Goal: Task Accomplishment & Management: Manage account settings

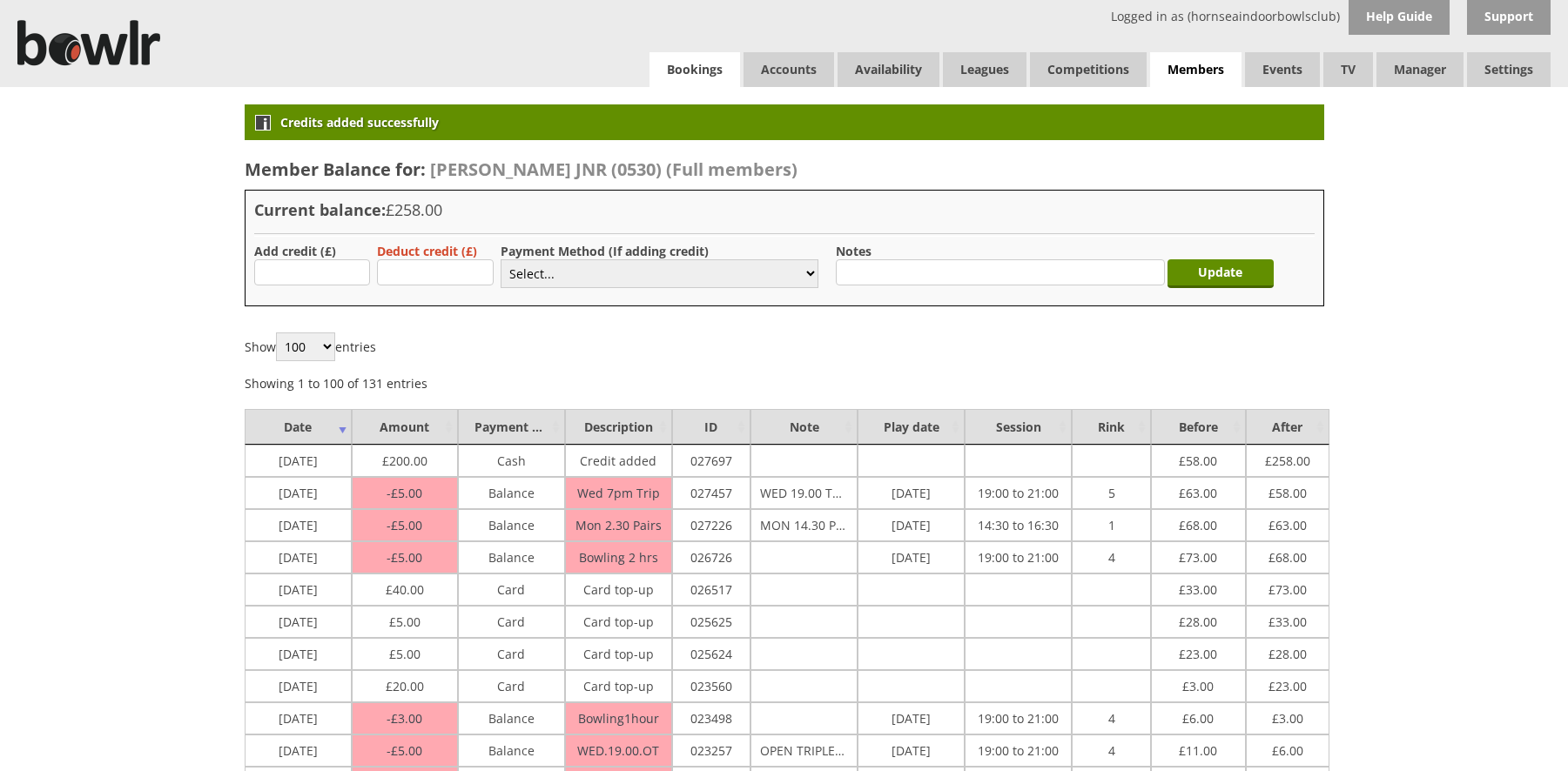
click at [682, 67] on link "Bookings" at bounding box center [695, 69] width 91 height 35
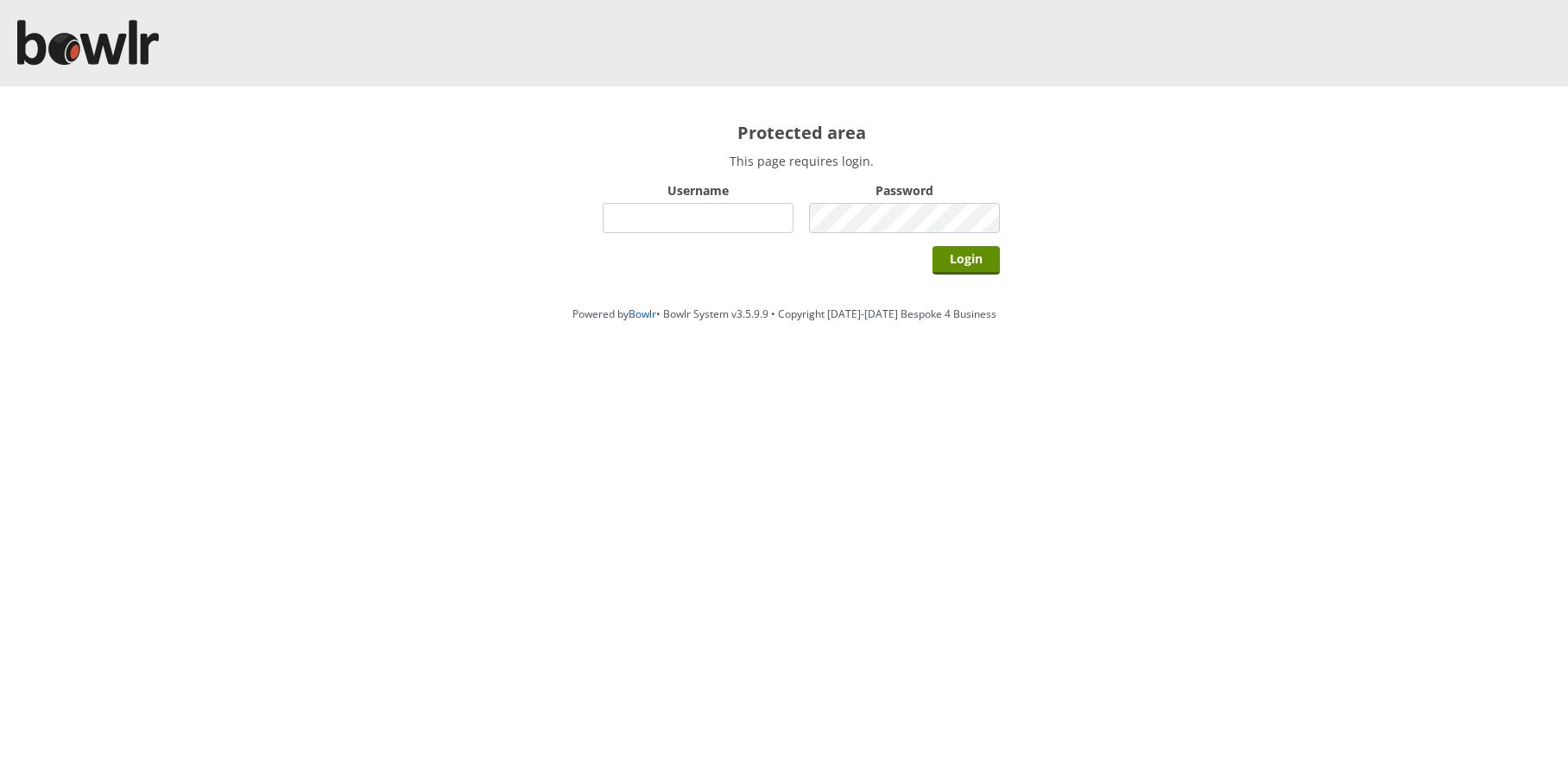
type input "hornseaindoorbowlsclub"
click at [925, 258] on div "Login" at bounding box center [801, 259] width 397 height 44
click at [942, 257] on input "Login" at bounding box center [965, 260] width 67 height 29
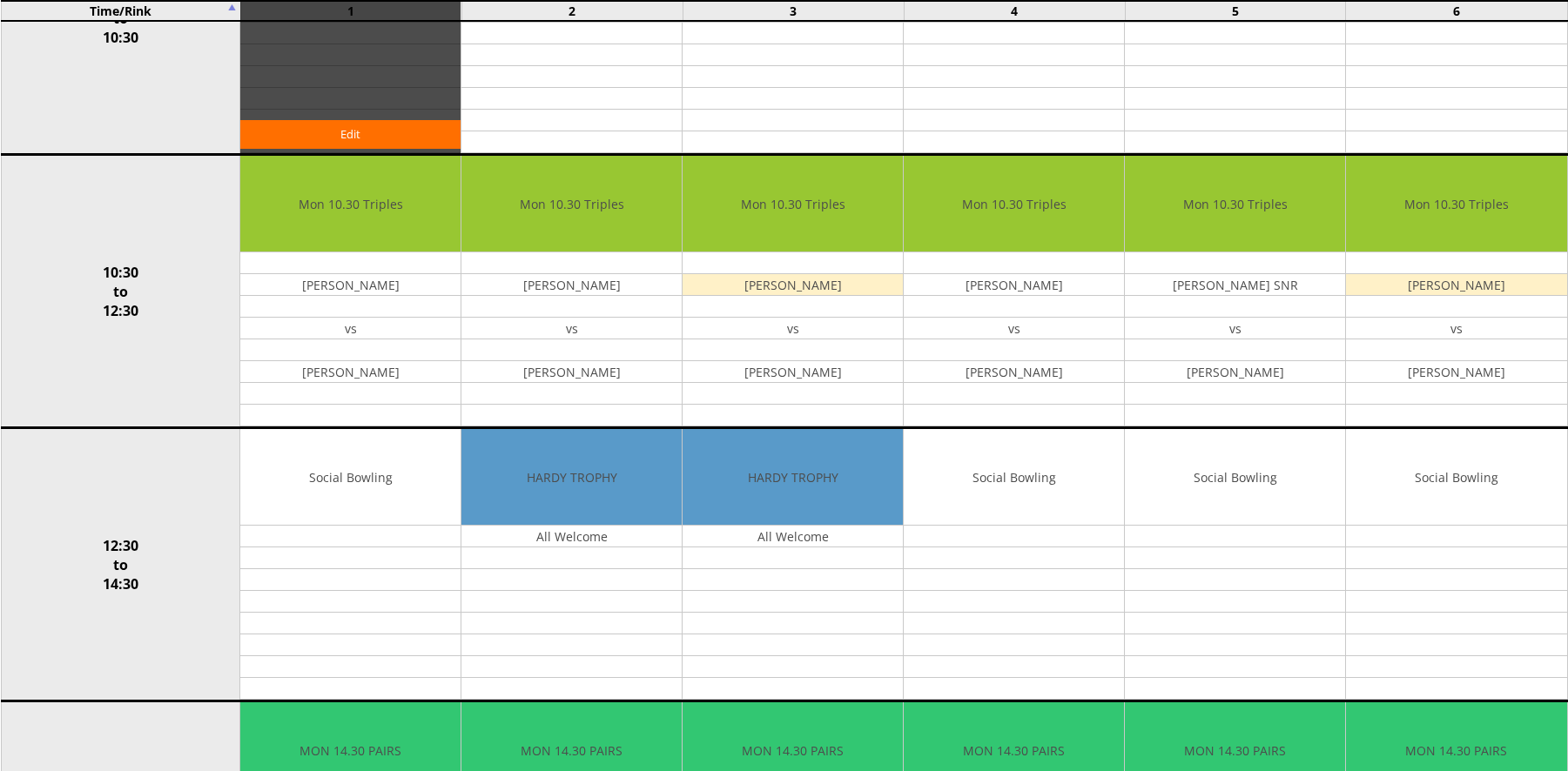
scroll to position [1022, 0]
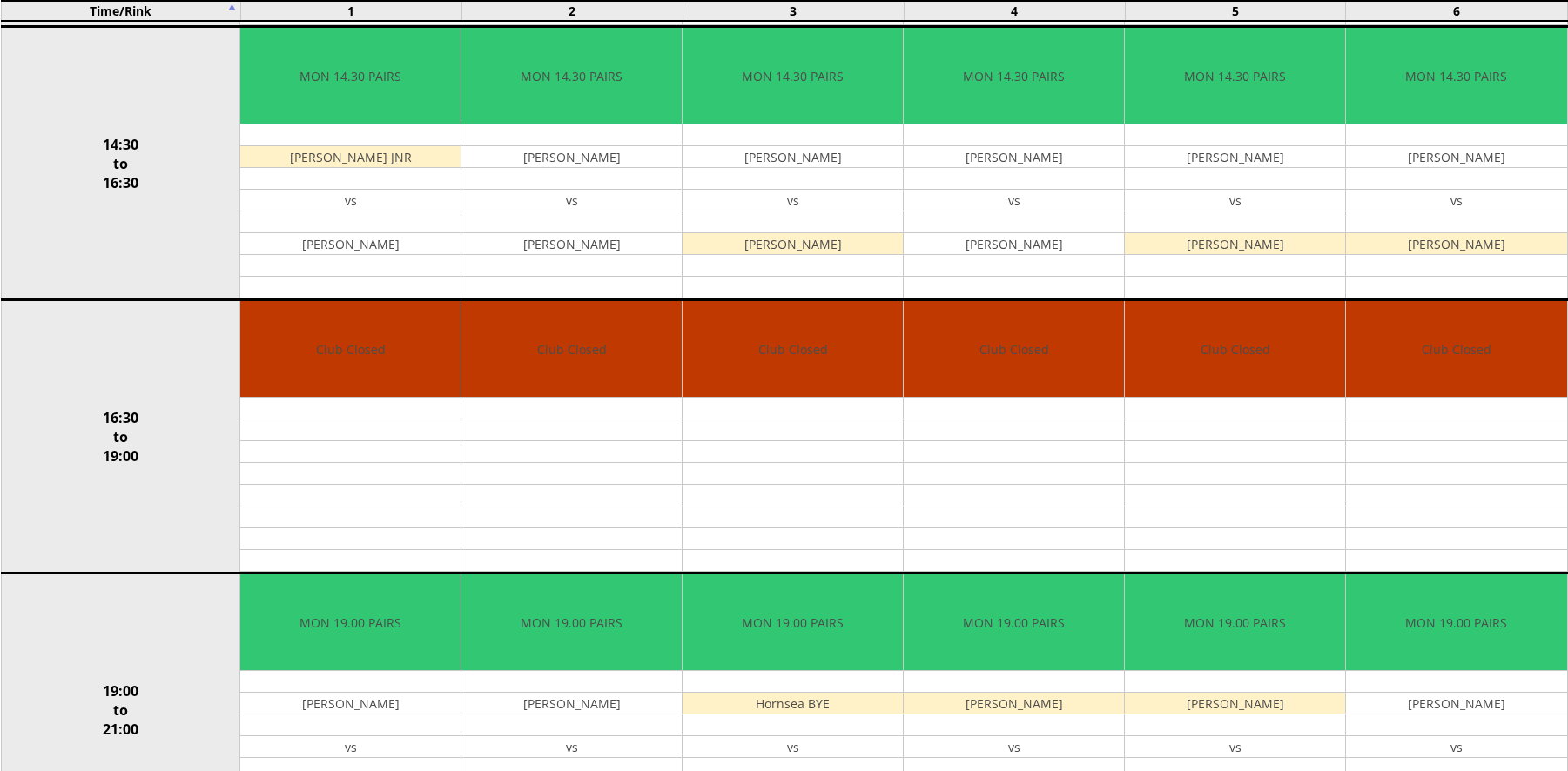
click at [274, 0] on table "Time/Rink 1 2 3 4 5 6" at bounding box center [784, 11] width 1567 height 22
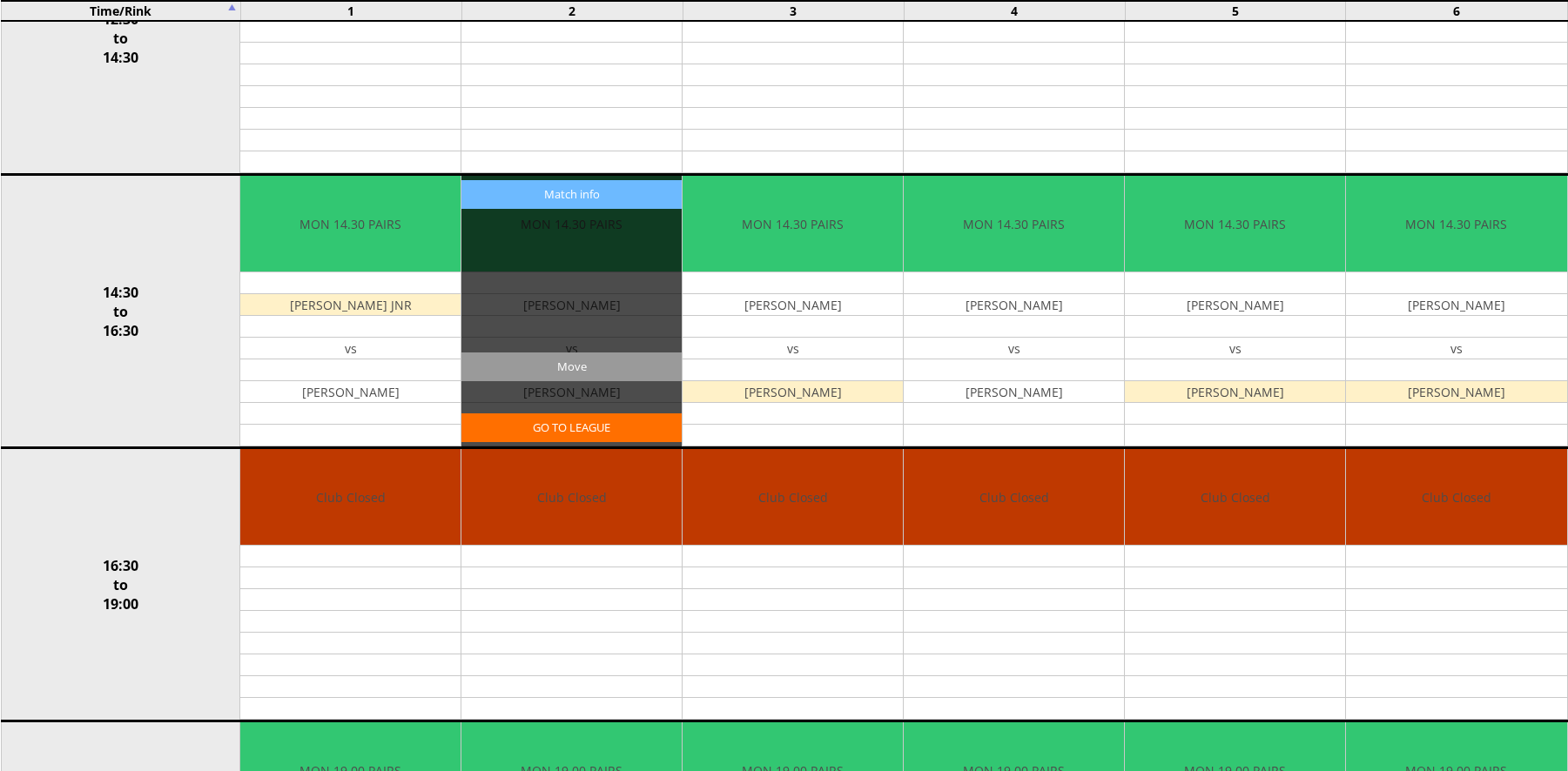
scroll to position [848, 0]
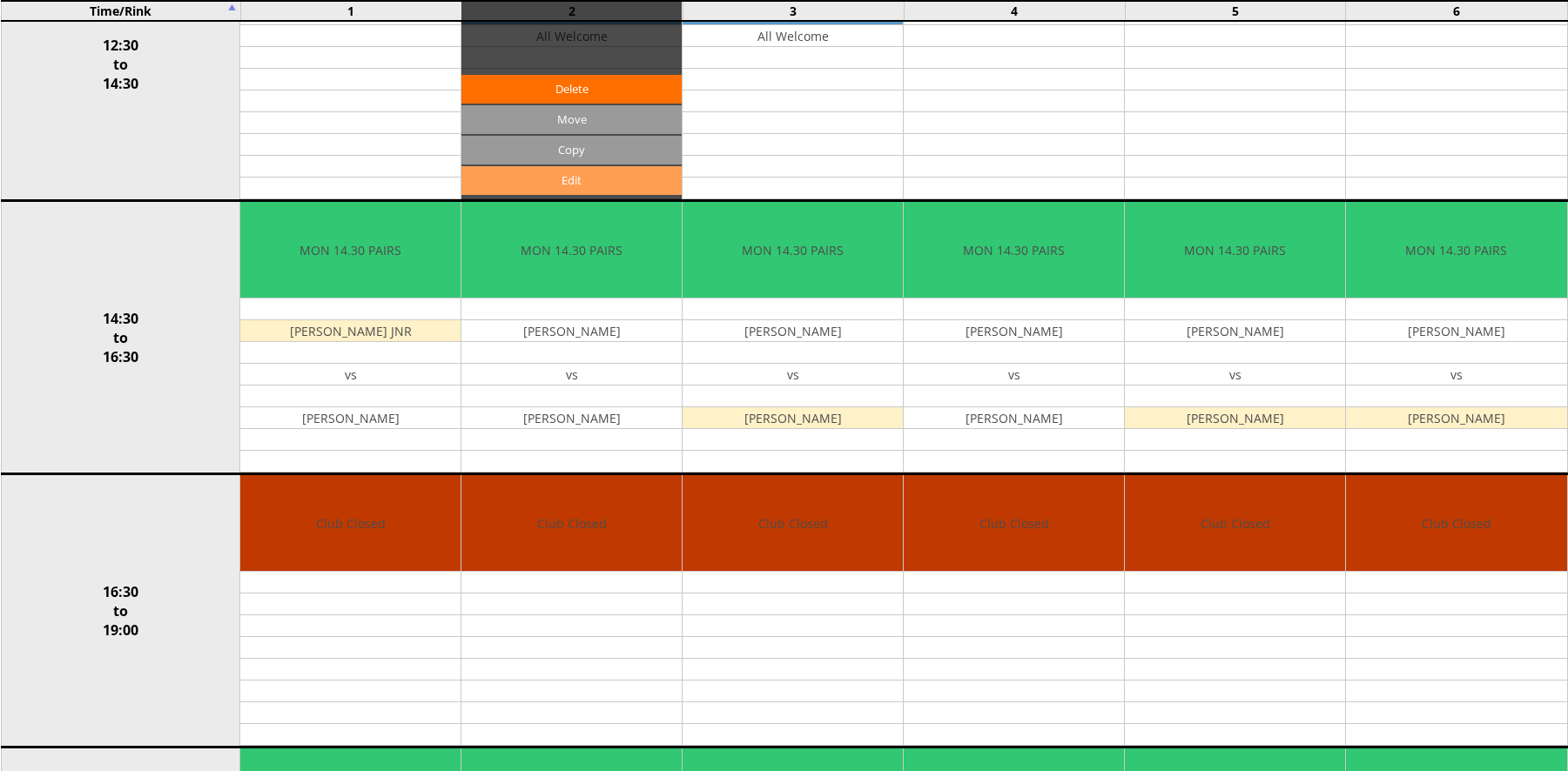
click at [500, 194] on link "Edit" at bounding box center [572, 180] width 221 height 29
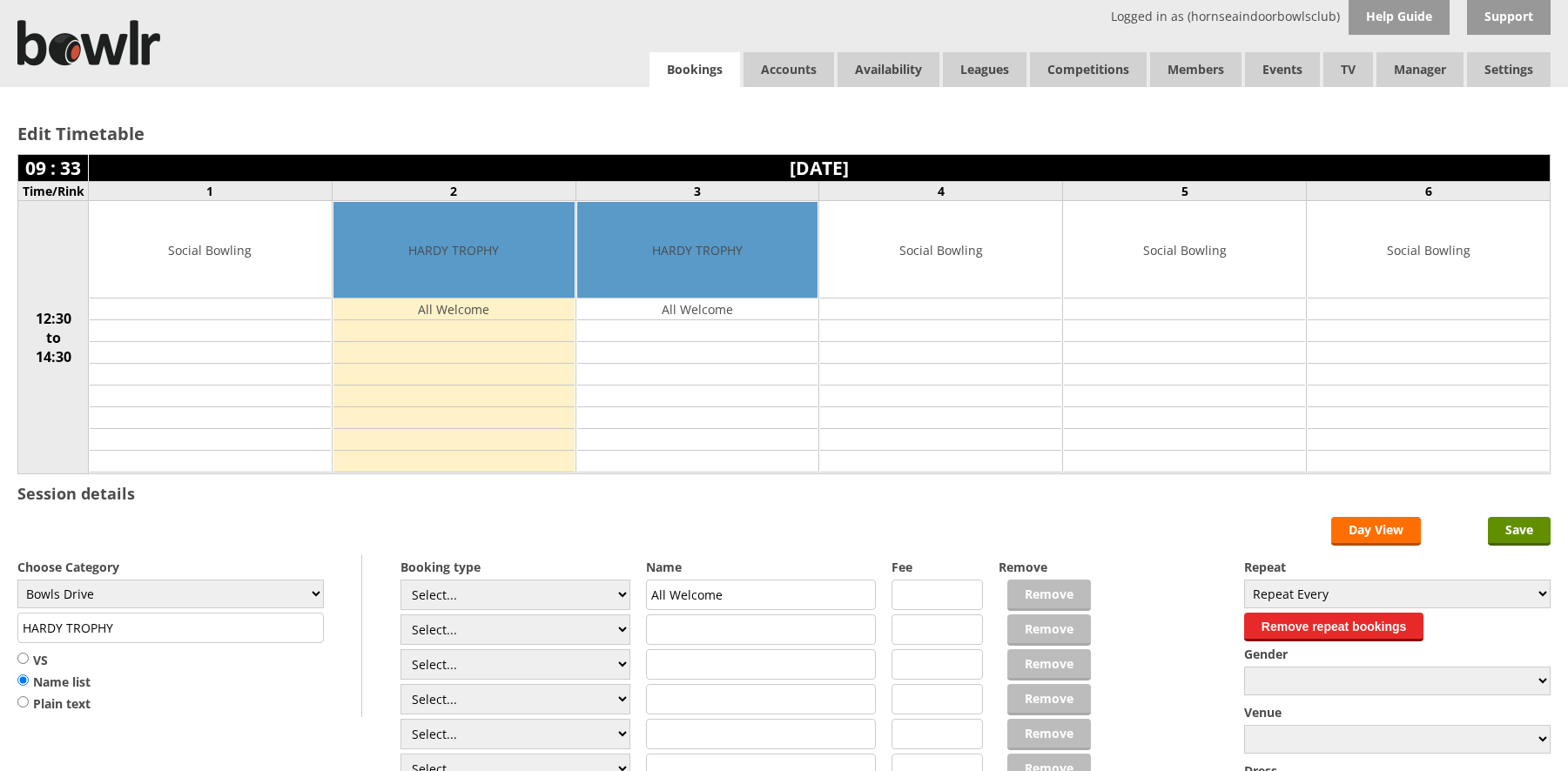
click at [727, 62] on link "Bookings" at bounding box center [695, 69] width 91 height 36
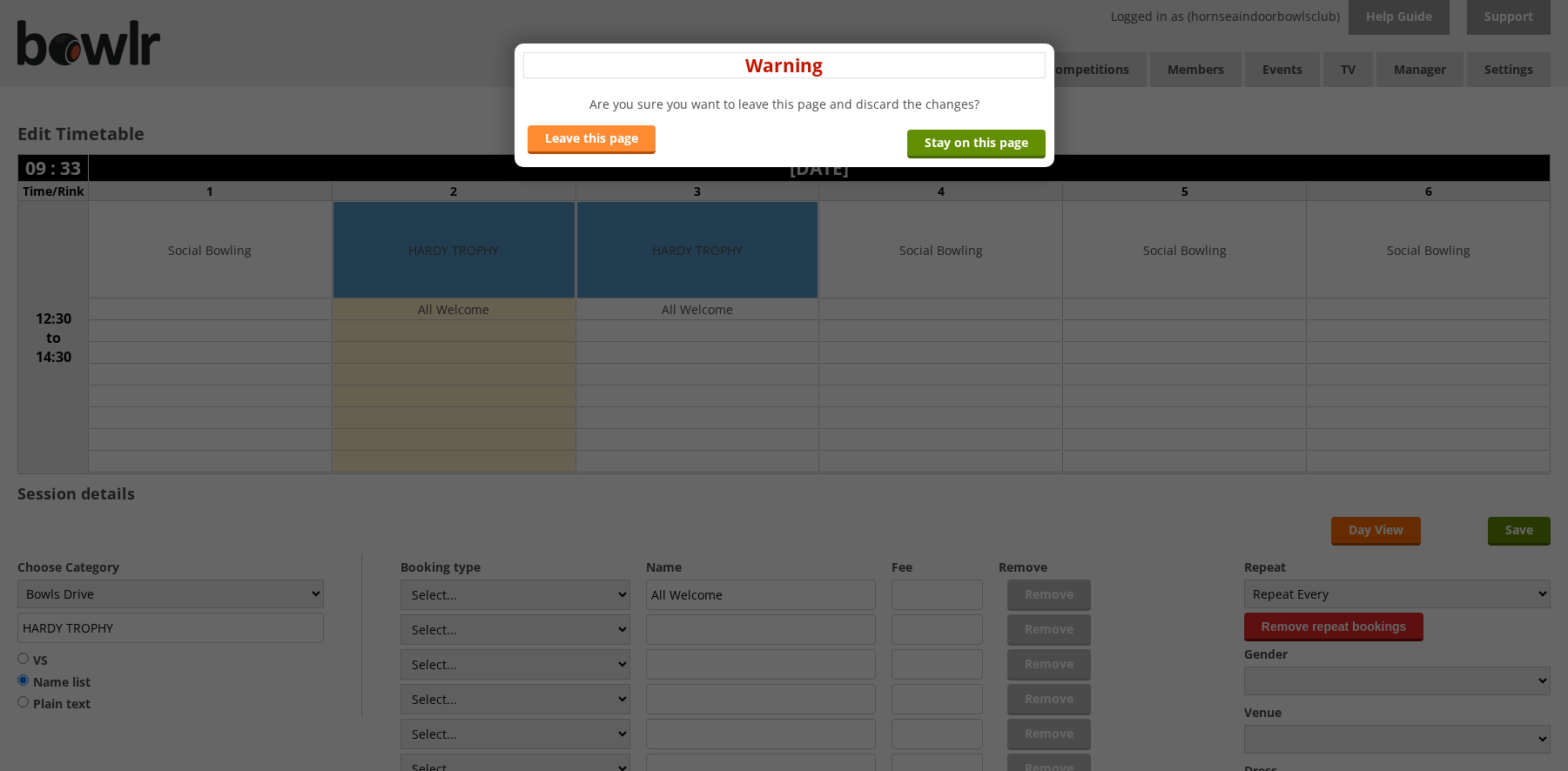
click at [550, 142] on link "Leave this page" at bounding box center [592, 140] width 128 height 29
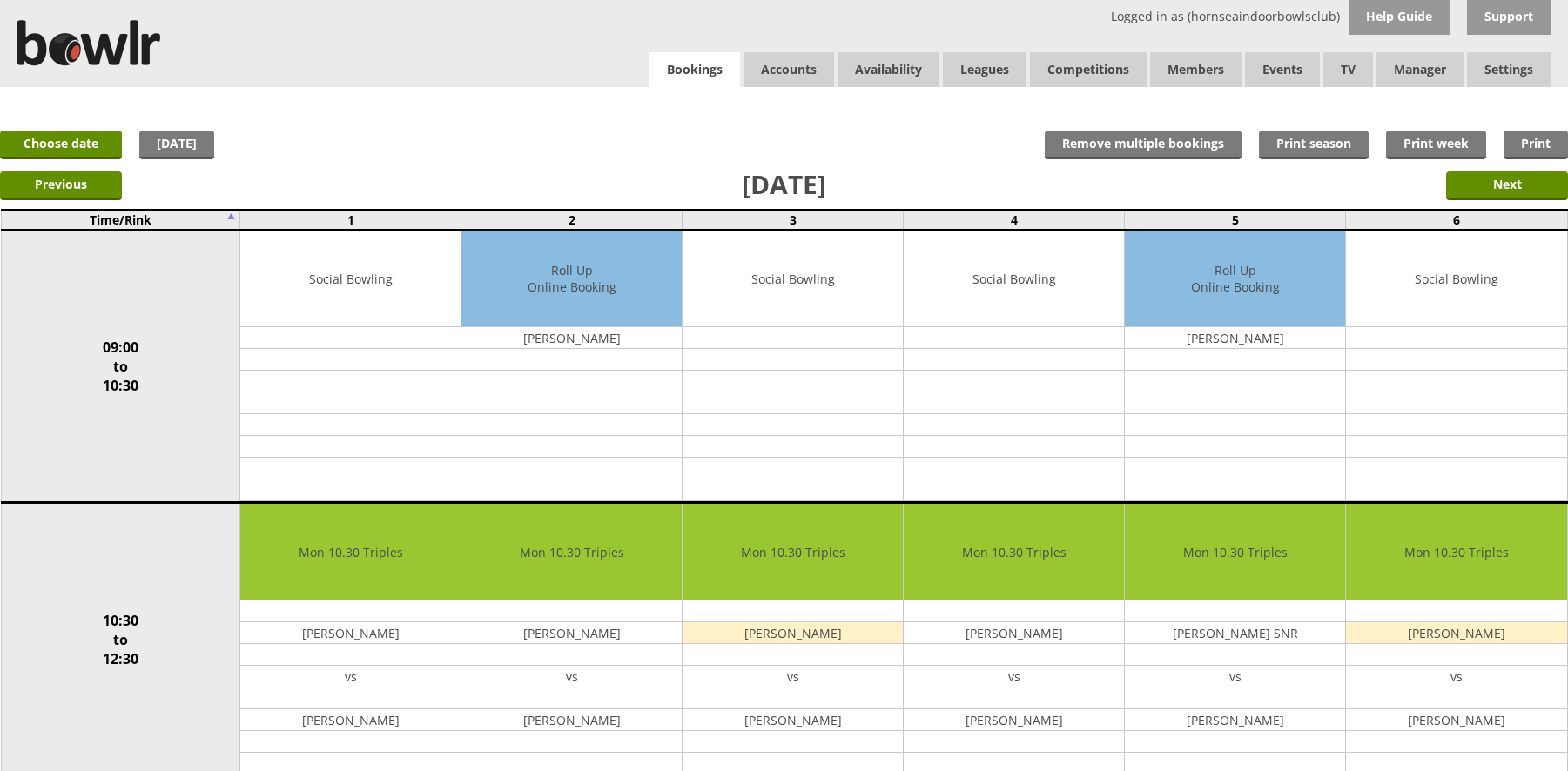
click at [686, 60] on link "Bookings" at bounding box center [695, 69] width 91 height 36
click at [77, 140] on link "Choose date" at bounding box center [61, 145] width 122 height 29
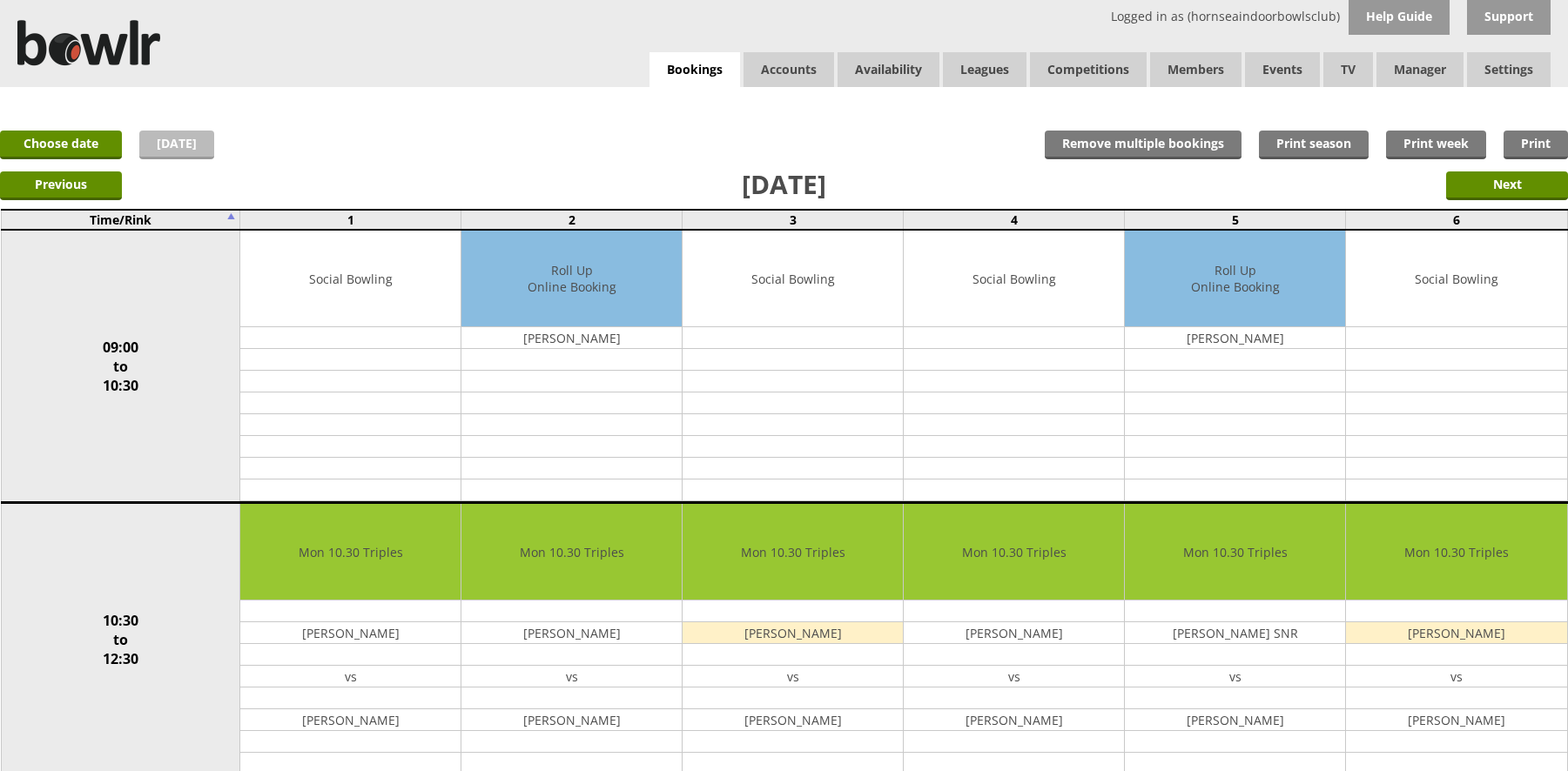
click at [171, 149] on link "[DATE]" at bounding box center [176, 145] width 75 height 29
click at [71, 142] on link "Choose date" at bounding box center [61, 145] width 122 height 29
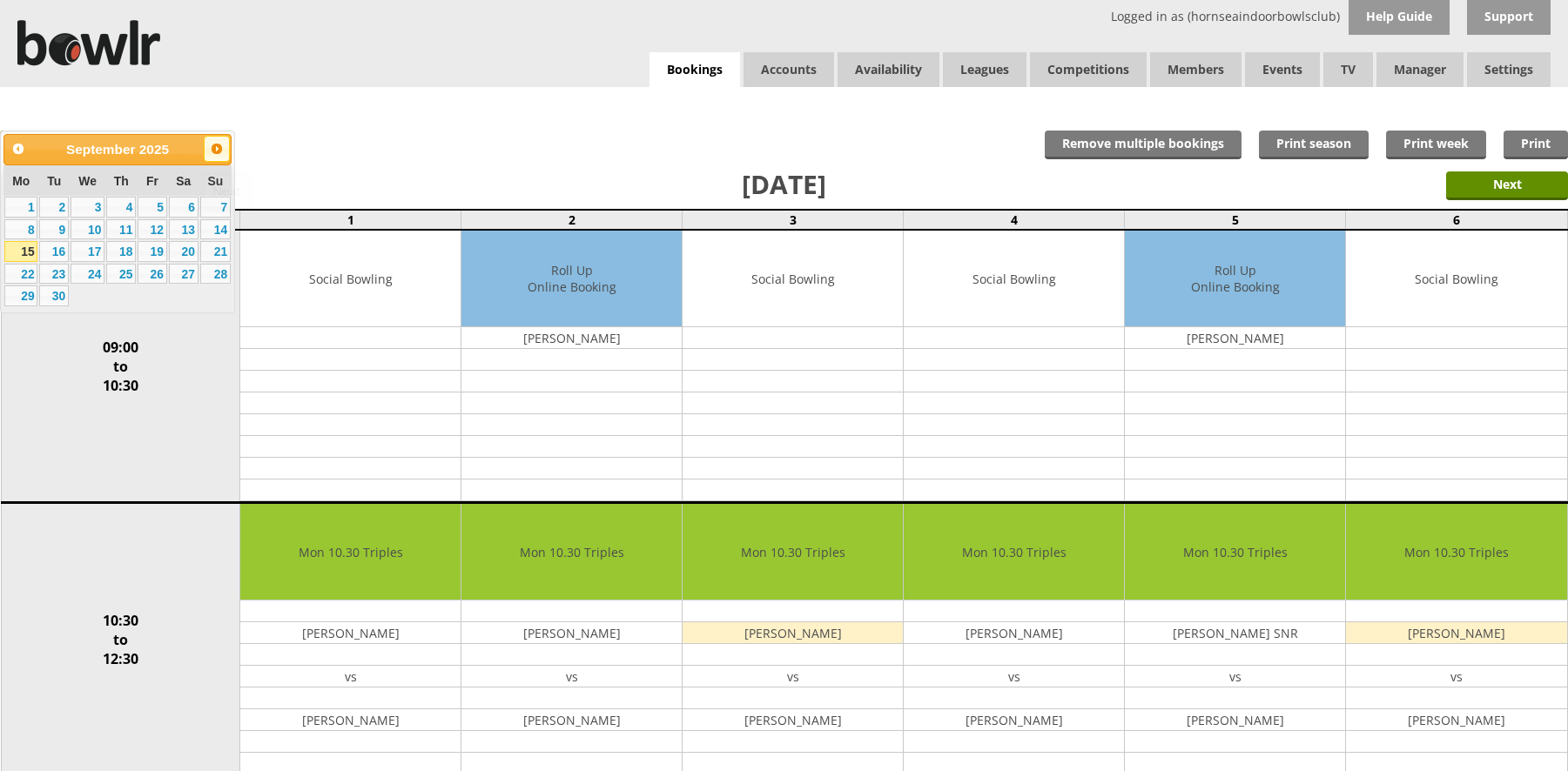
click at [213, 147] on span "Next" at bounding box center [217, 149] width 14 height 14
click at [216, 151] on span "Next" at bounding box center [217, 149] width 14 height 14
click at [55, 276] on link "18" at bounding box center [55, 274] width 30 height 21
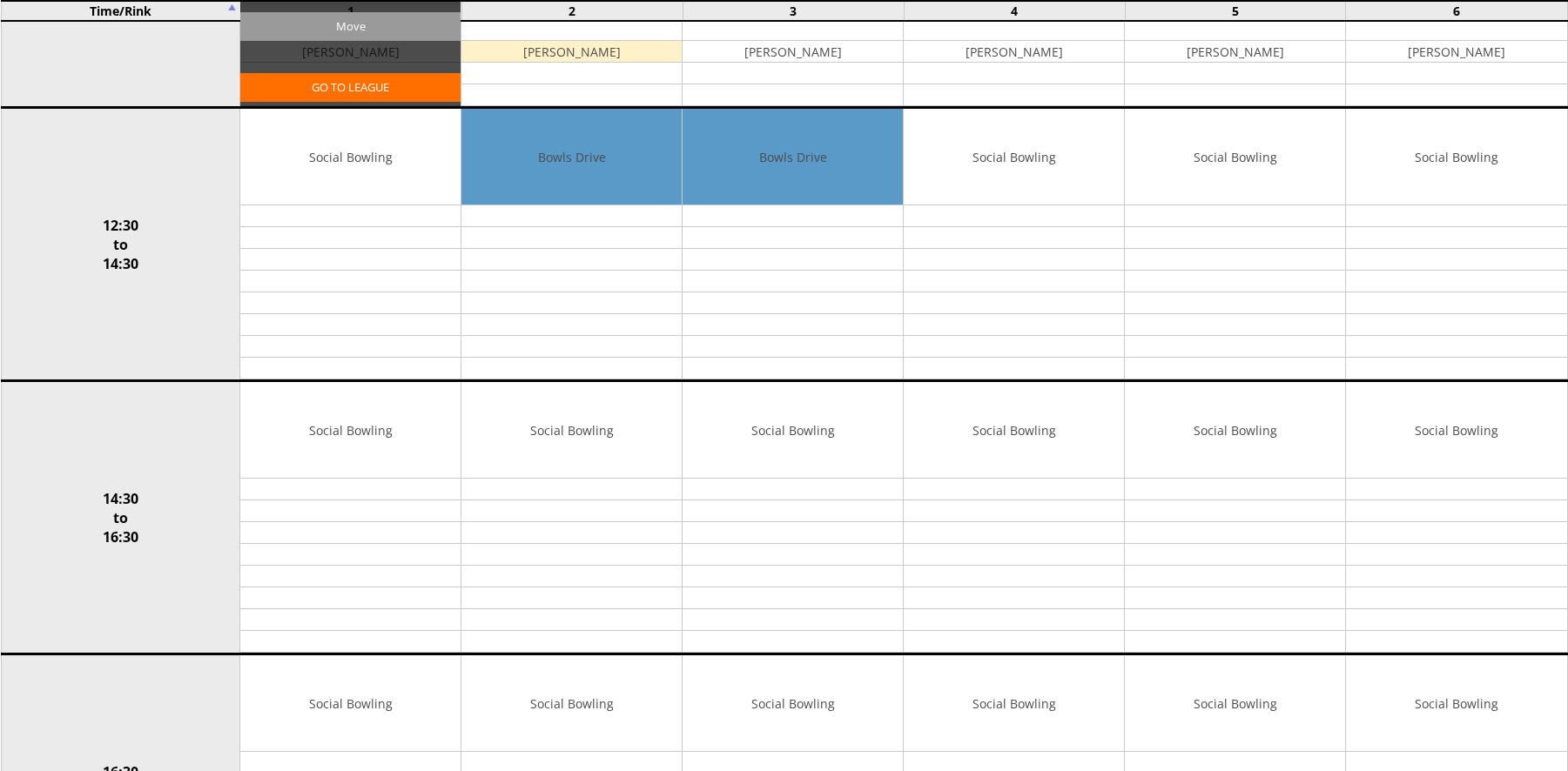
scroll to position [696, 0]
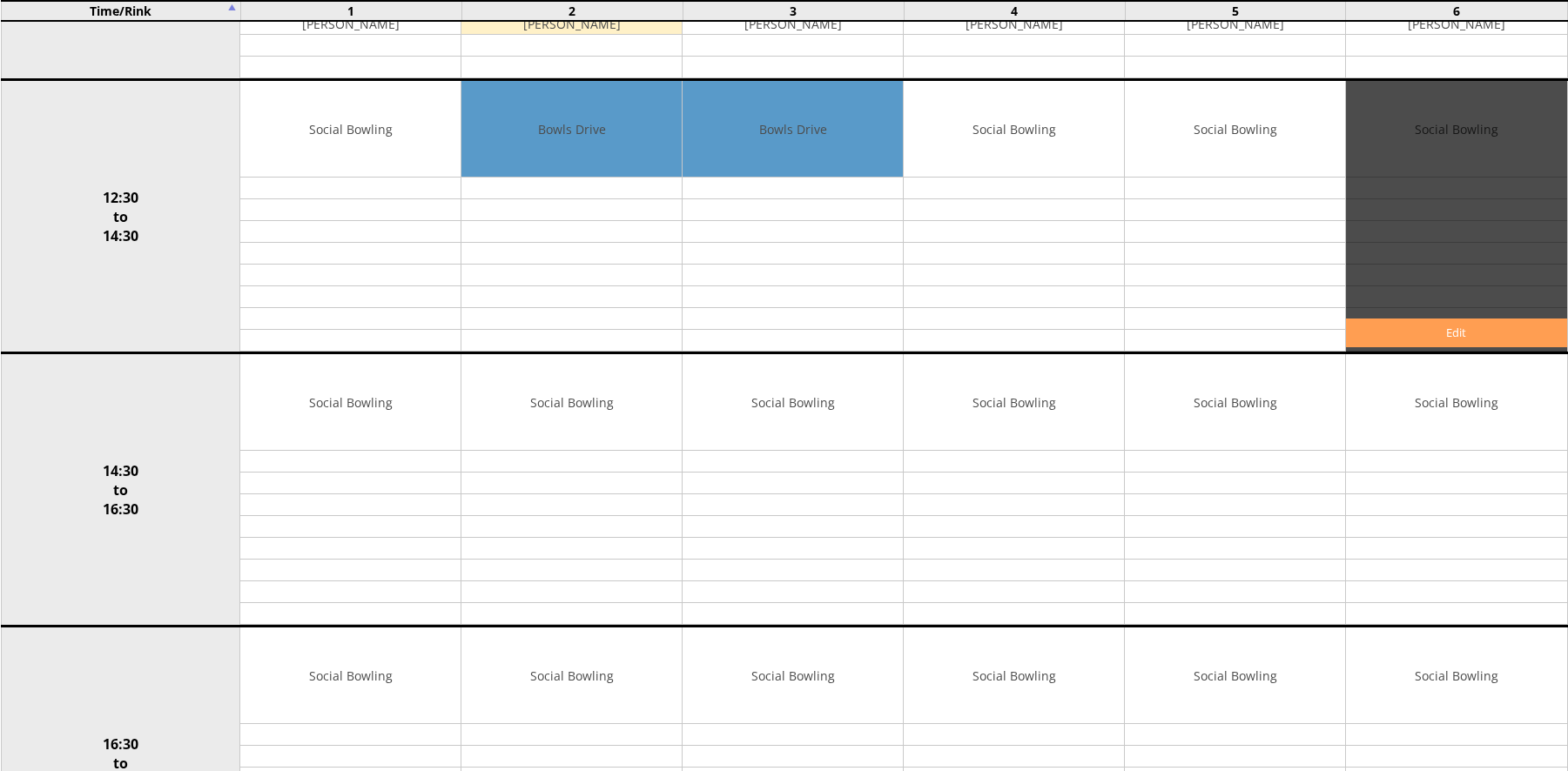
click at [1498, 334] on link "Edit" at bounding box center [1456, 332] width 221 height 29
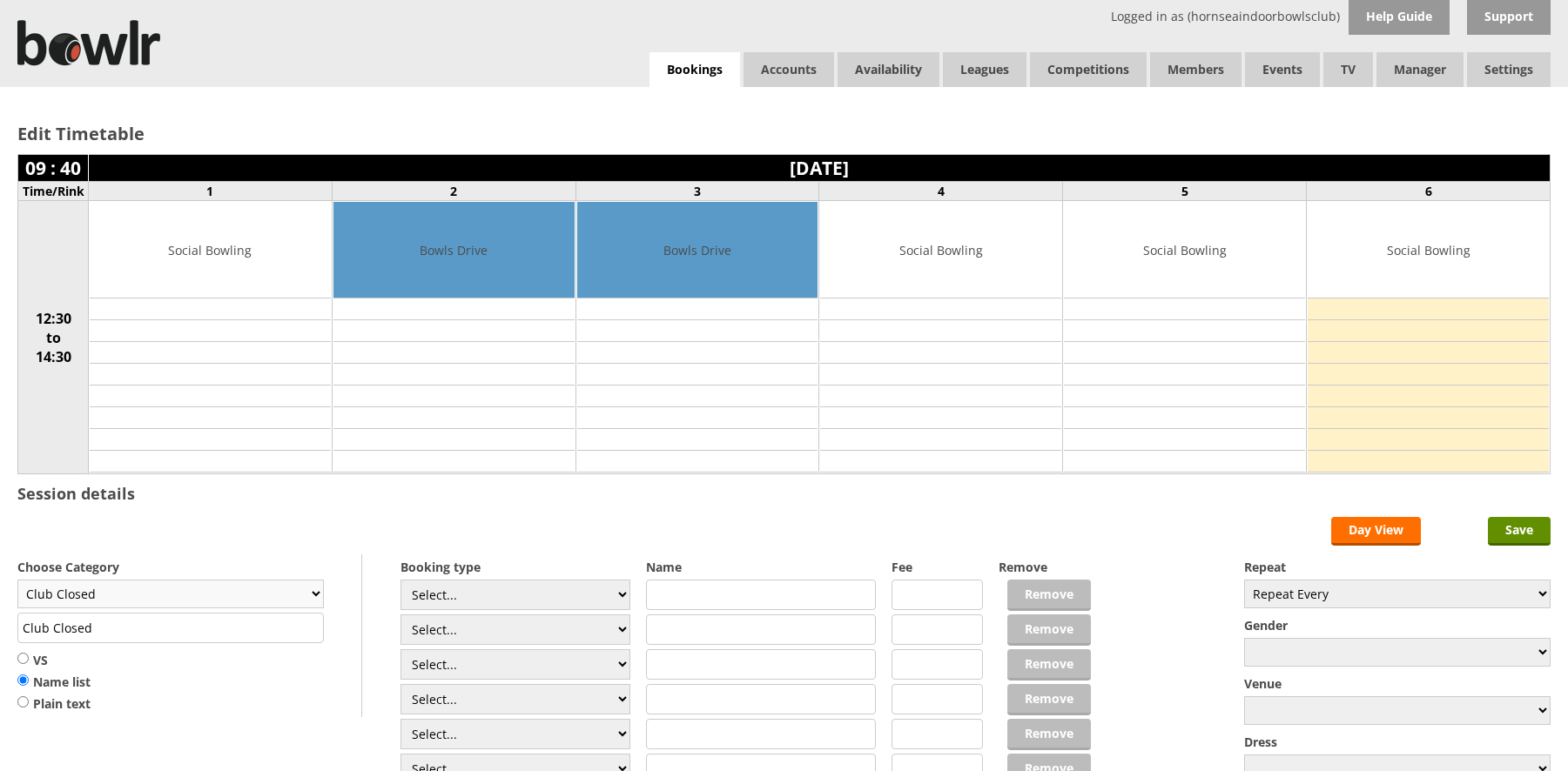
click at [223, 595] on select "Club Closed Singles League Triples League Pairs League Friendly Social Bowling …" at bounding box center [171, 593] width 307 height 29
select select "134"
click at [18, 579] on select "Club Closed Singles League Triples League Pairs League Friendly Social Bowling …" at bounding box center [171, 593] width 307 height 29
type input "Short Mat"
click at [1529, 537] on input "Save" at bounding box center [1519, 531] width 62 height 29
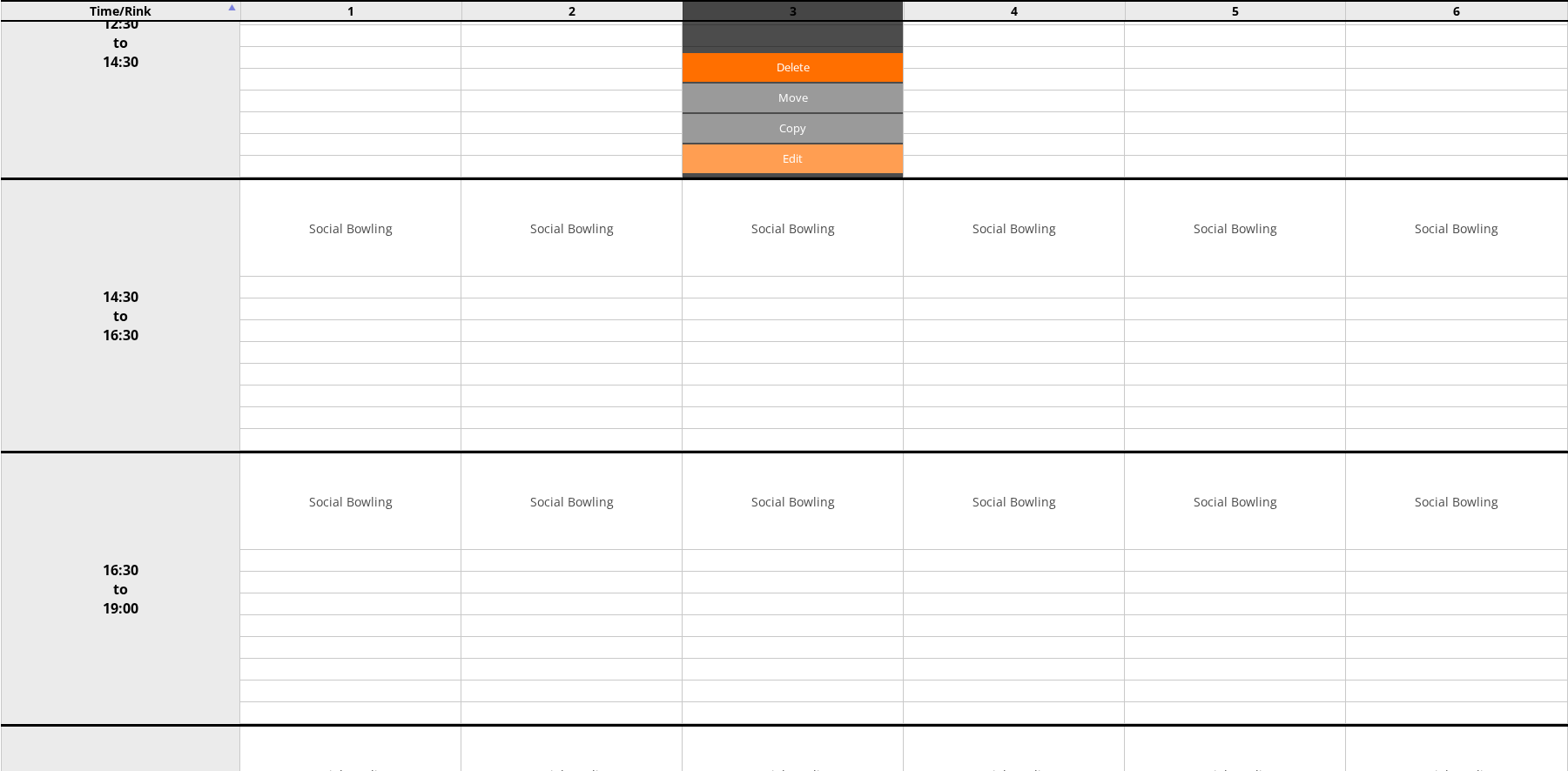
scroll to position [696, 0]
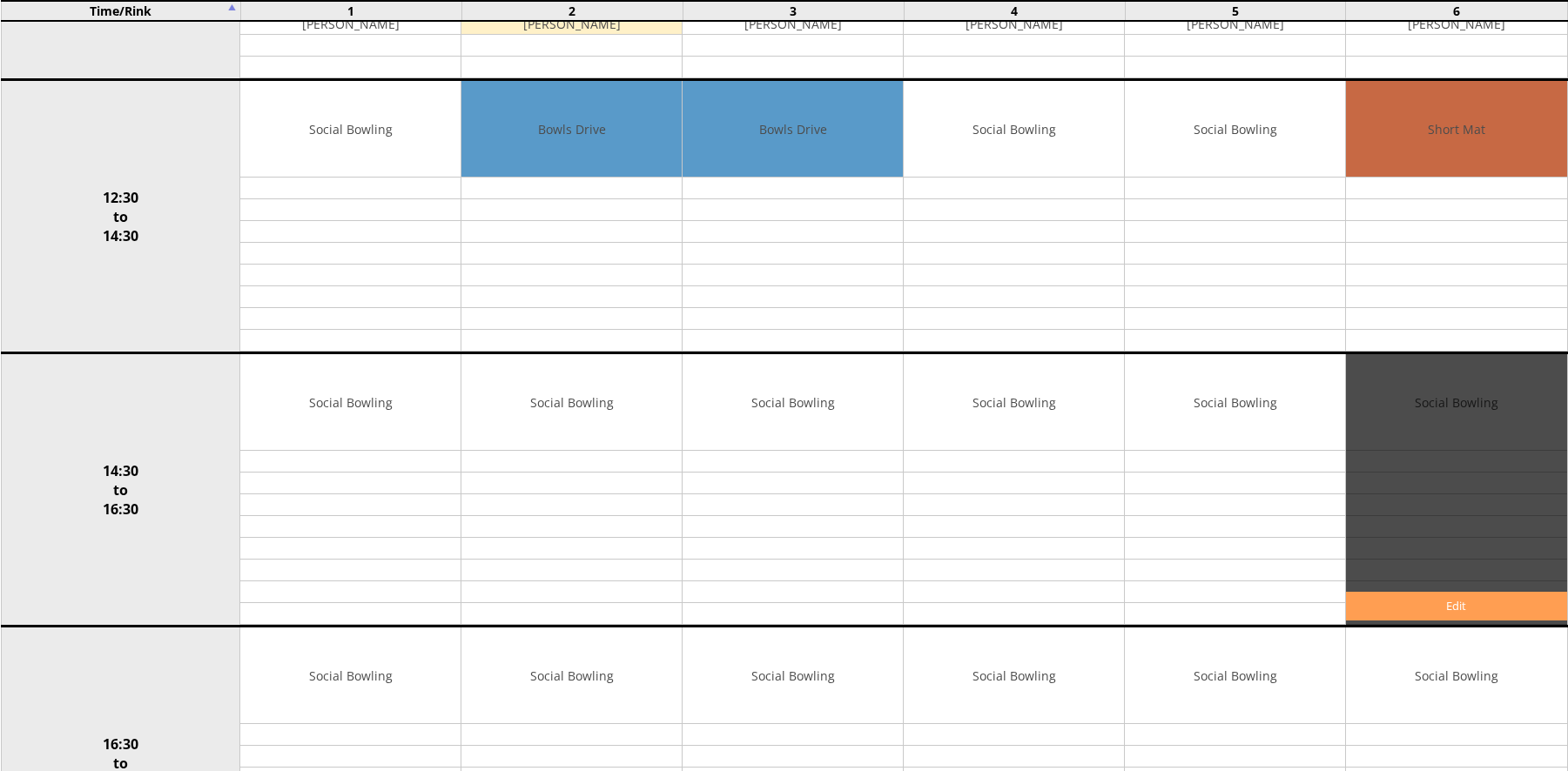
click at [1429, 597] on link "Edit" at bounding box center [1456, 606] width 221 height 29
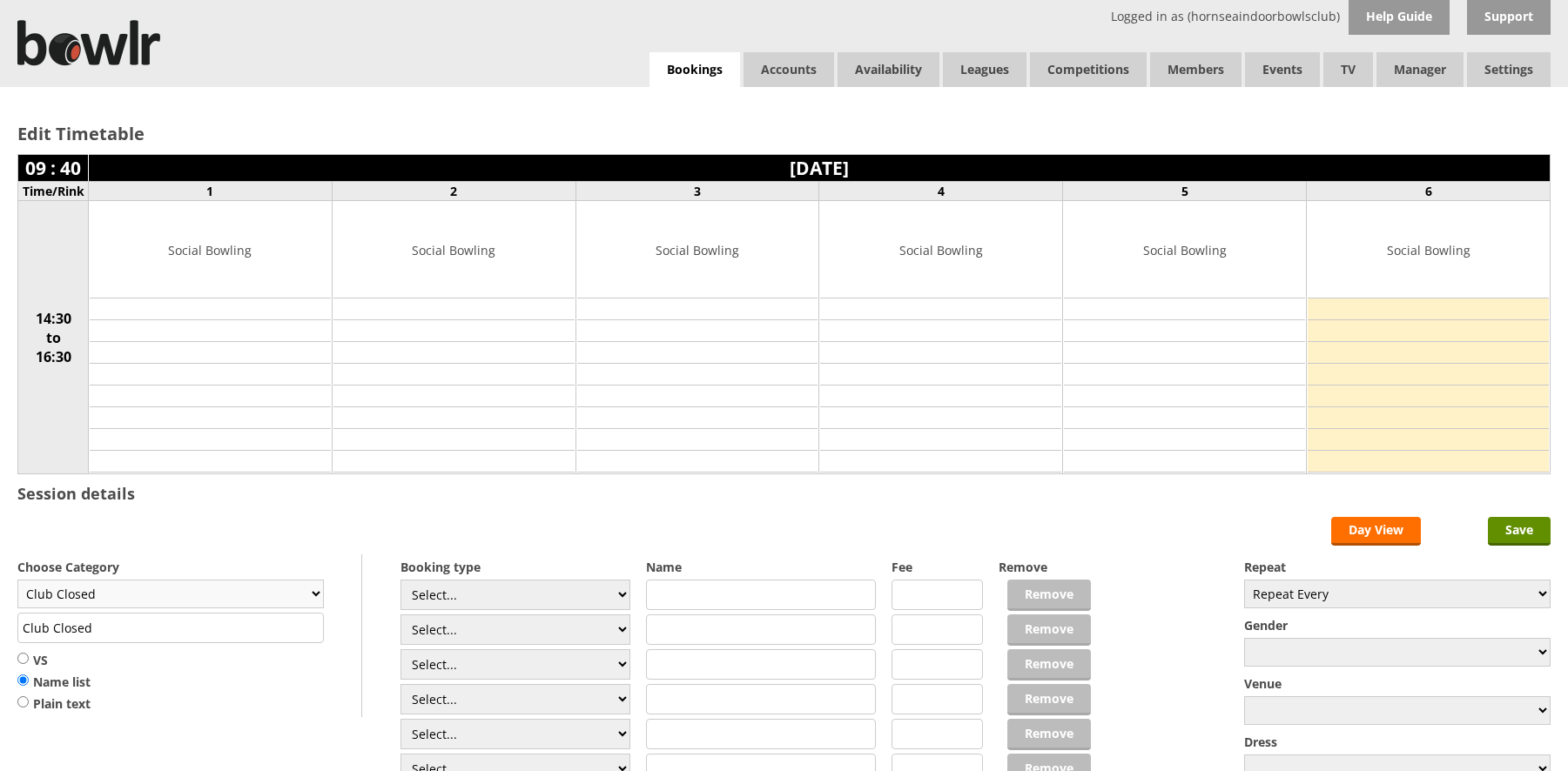
click at [264, 600] on select "Club Closed Singles League Triples League Pairs League Friendly Social Bowling …" at bounding box center [171, 593] width 307 height 29
select select "134"
click at [18, 579] on select "Club Closed Singles League Triples League Pairs League Friendly Social Bowling …" at bounding box center [171, 593] width 307 height 29
type input "Short Mat"
click at [1520, 528] on input "Save" at bounding box center [1519, 531] width 62 height 29
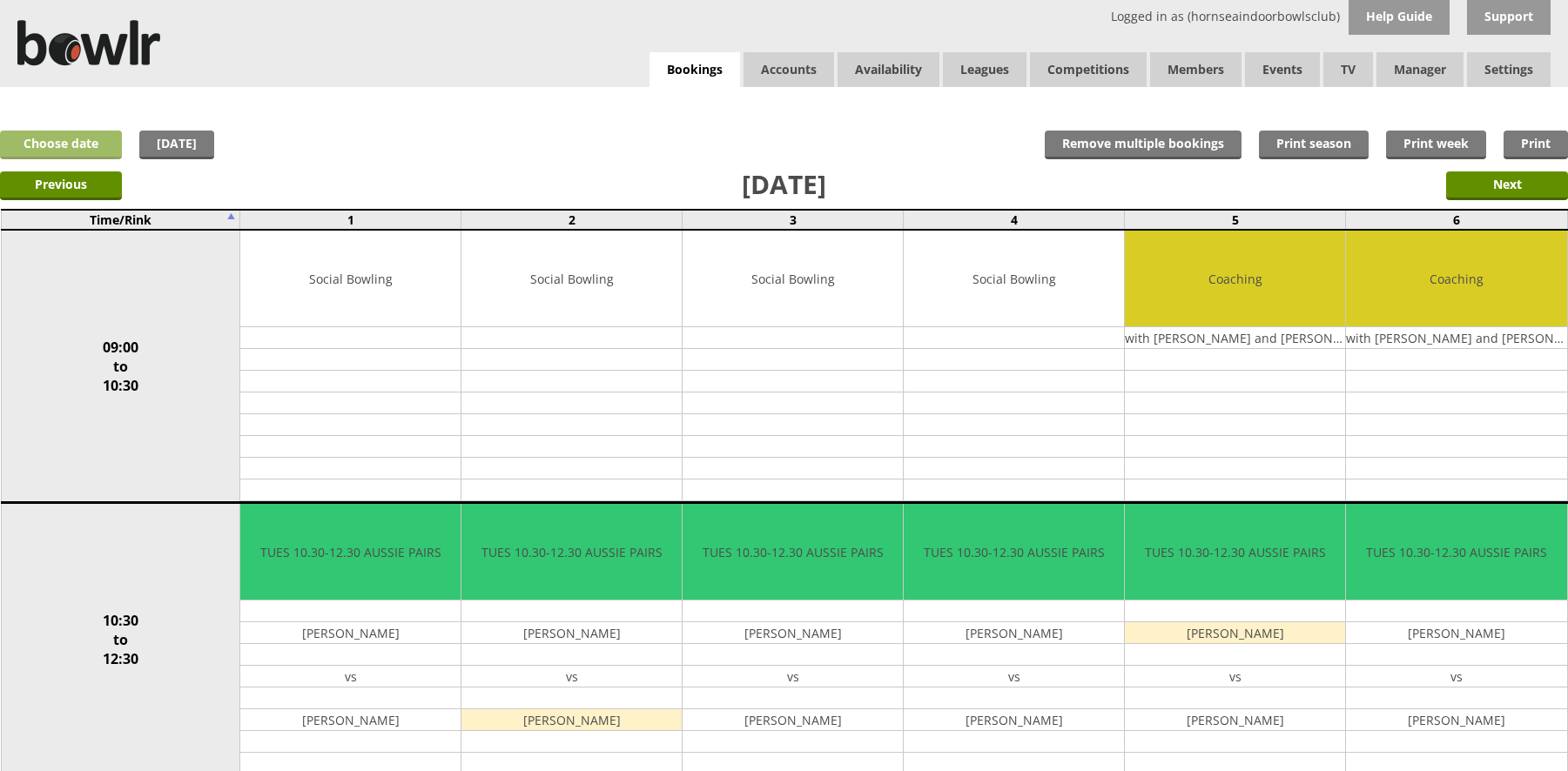
click at [101, 139] on link "Choose date" at bounding box center [61, 145] width 122 height 29
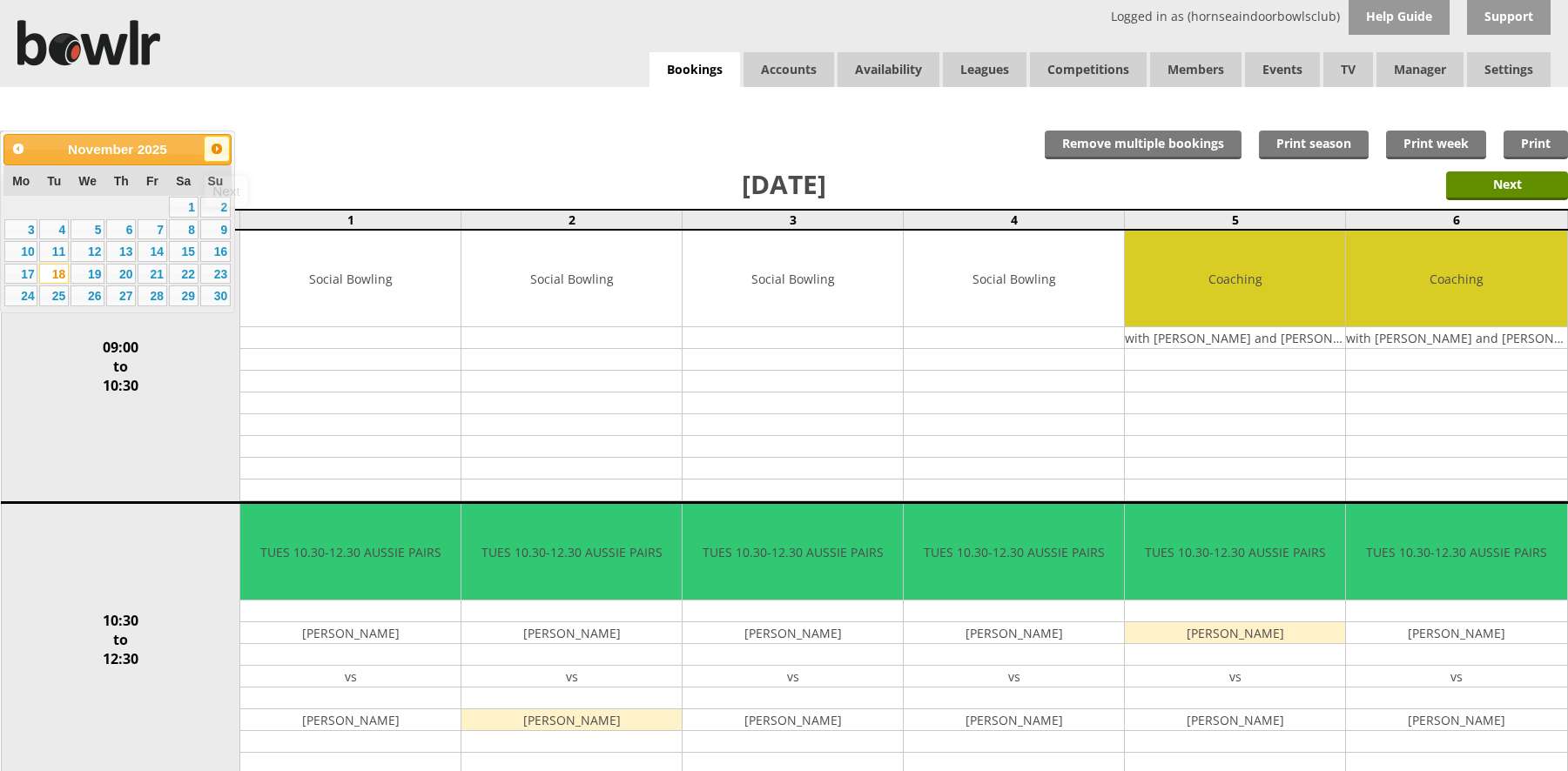
click at [216, 144] on span "Next" at bounding box center [217, 149] width 14 height 14
click at [90, 226] on link "7" at bounding box center [87, 230] width 34 height 21
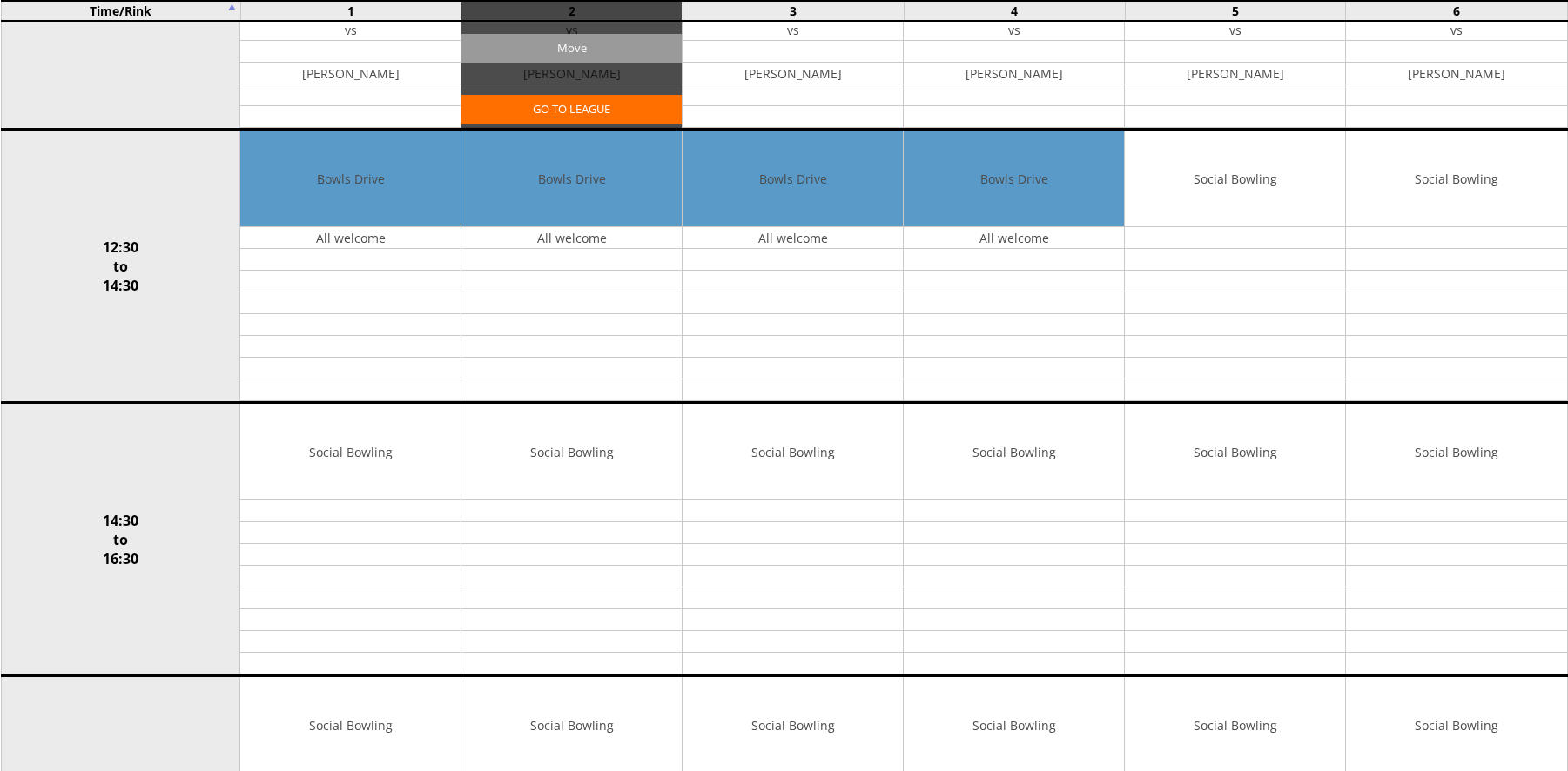
scroll to position [696, 0]
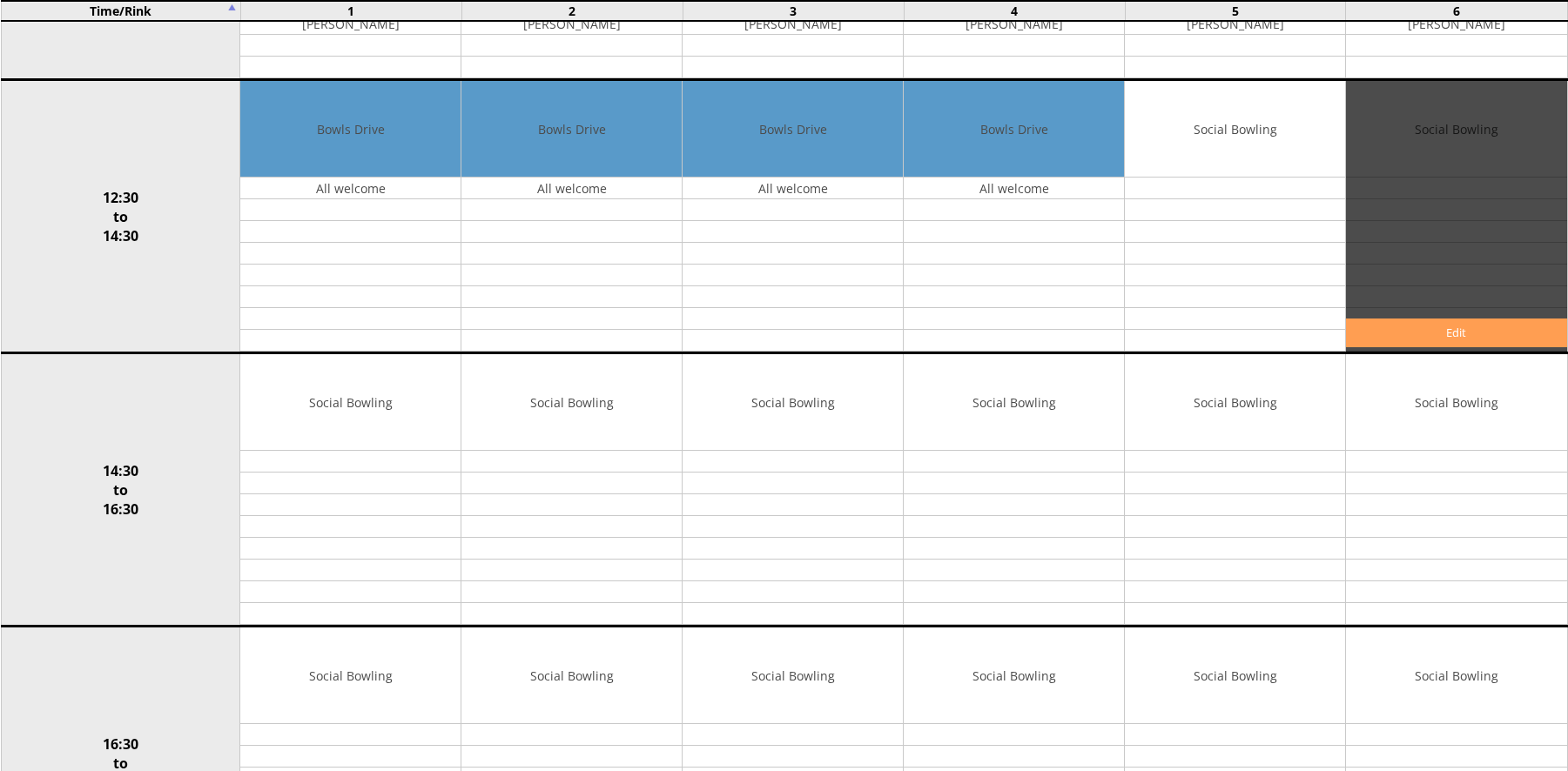
click at [1444, 331] on link "Edit" at bounding box center [1456, 332] width 221 height 29
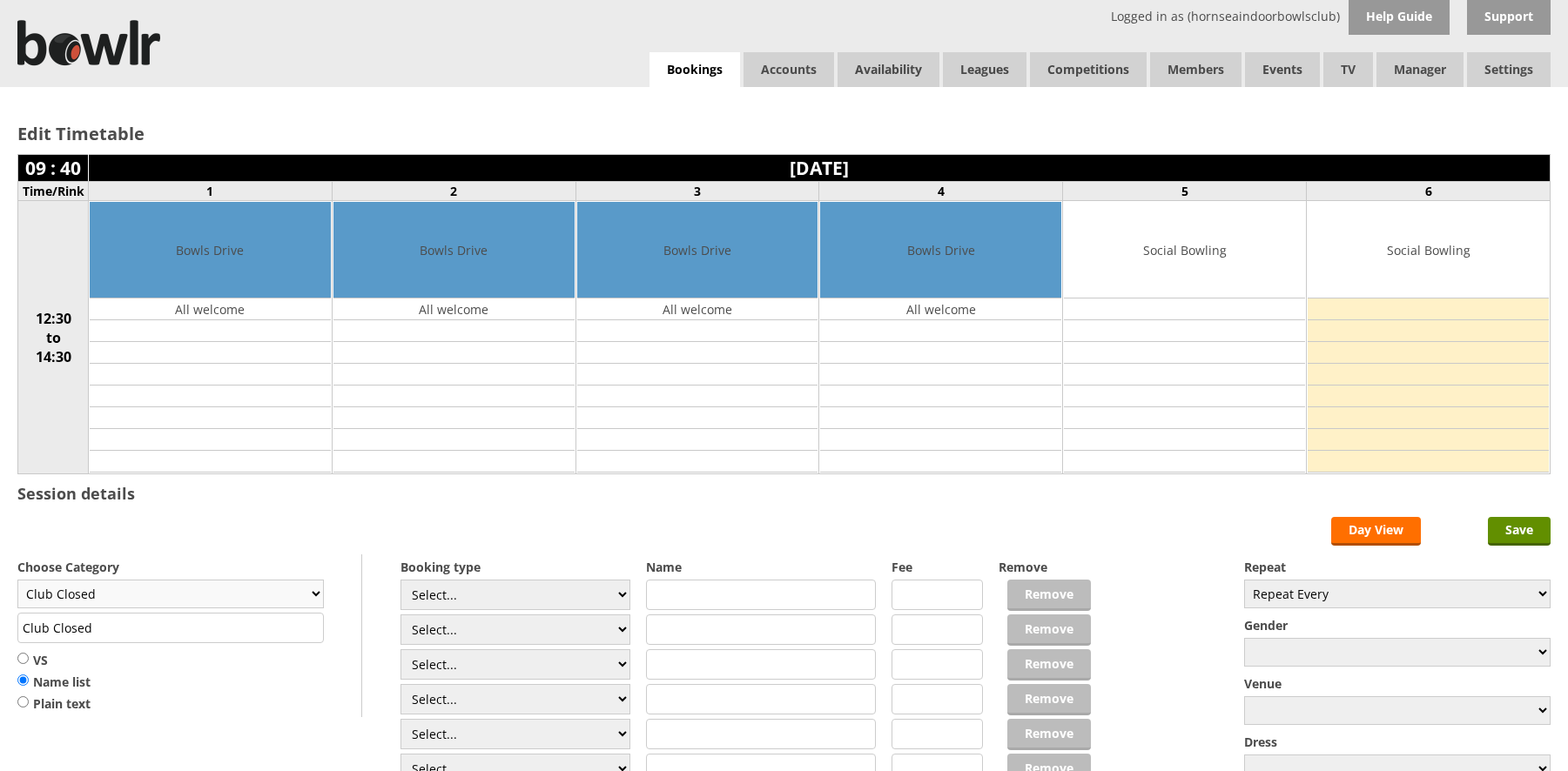
click at [226, 584] on select "Club Closed Singles League Triples League Pairs League Friendly Social Bowling …" at bounding box center [171, 593] width 307 height 29
select select "134"
click at [18, 579] on select "Club Closed Singles League Triples League Pairs League Friendly Social Bowling …" at bounding box center [171, 593] width 307 height 29
type input "Short Mat"
click at [1534, 532] on input "Save" at bounding box center [1519, 531] width 62 height 29
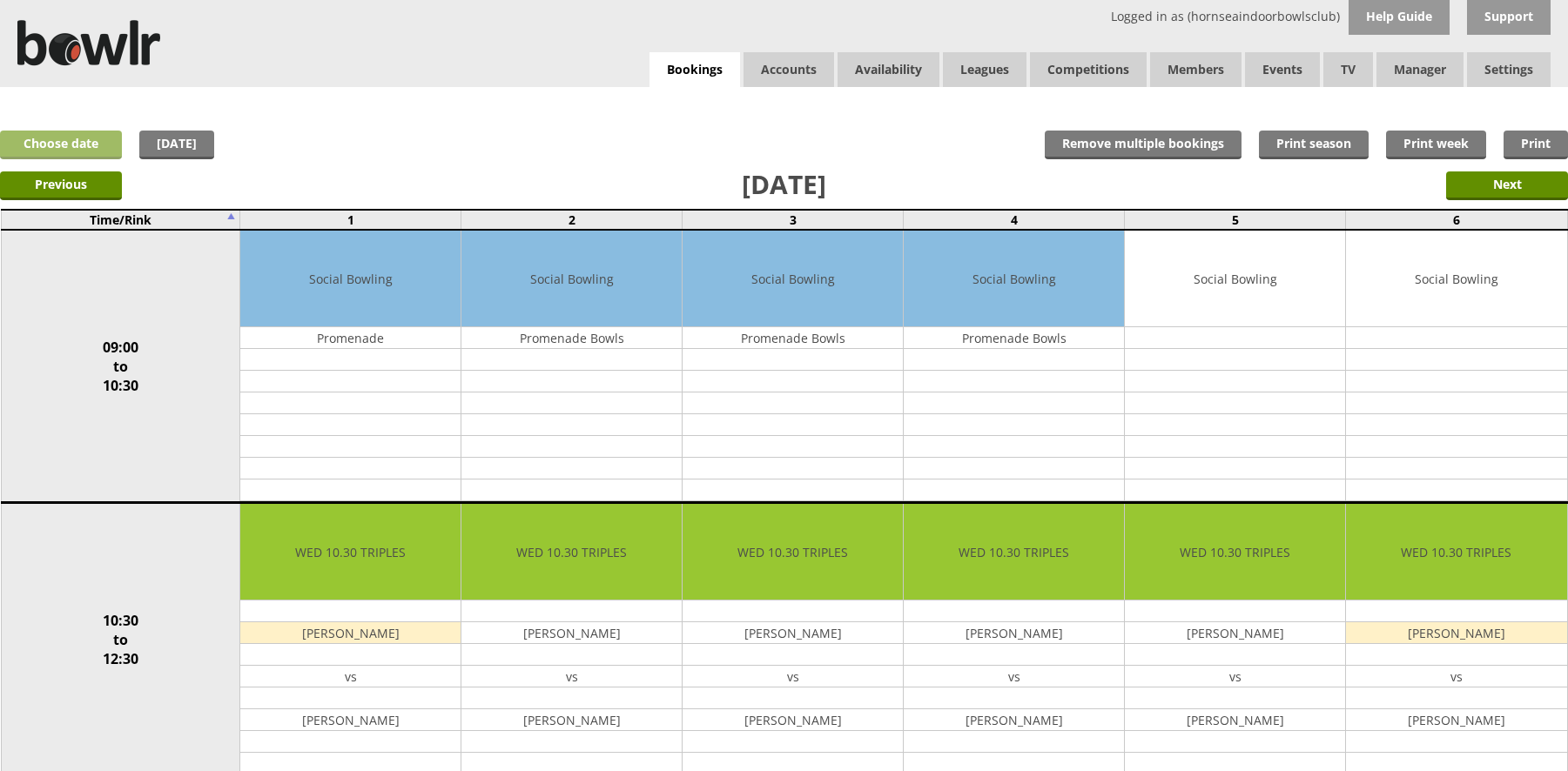
click at [80, 142] on link "Choose date" at bounding box center [61, 145] width 122 height 29
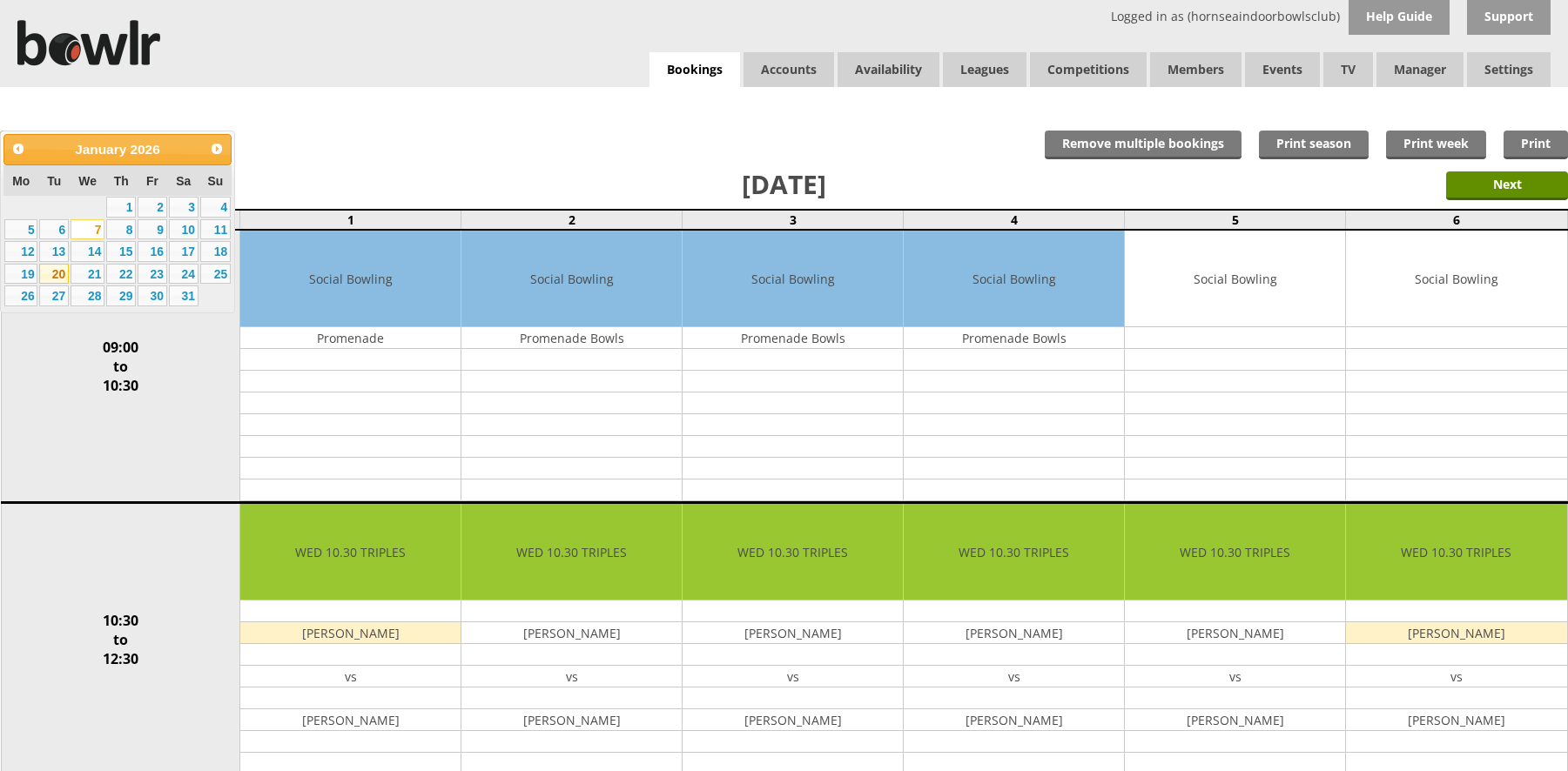
click at [62, 277] on link "20" at bounding box center [55, 274] width 30 height 21
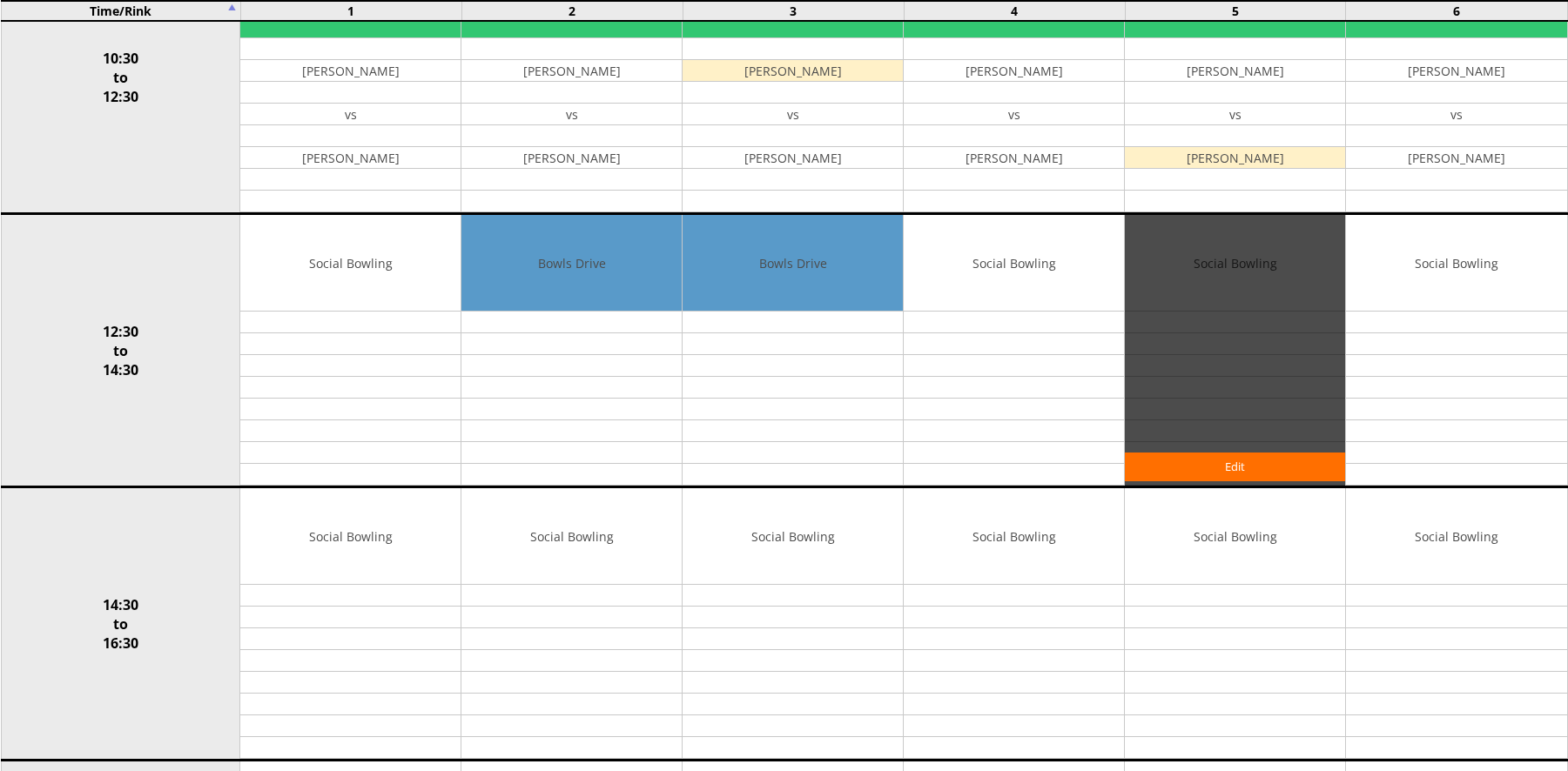
scroll to position [783, 0]
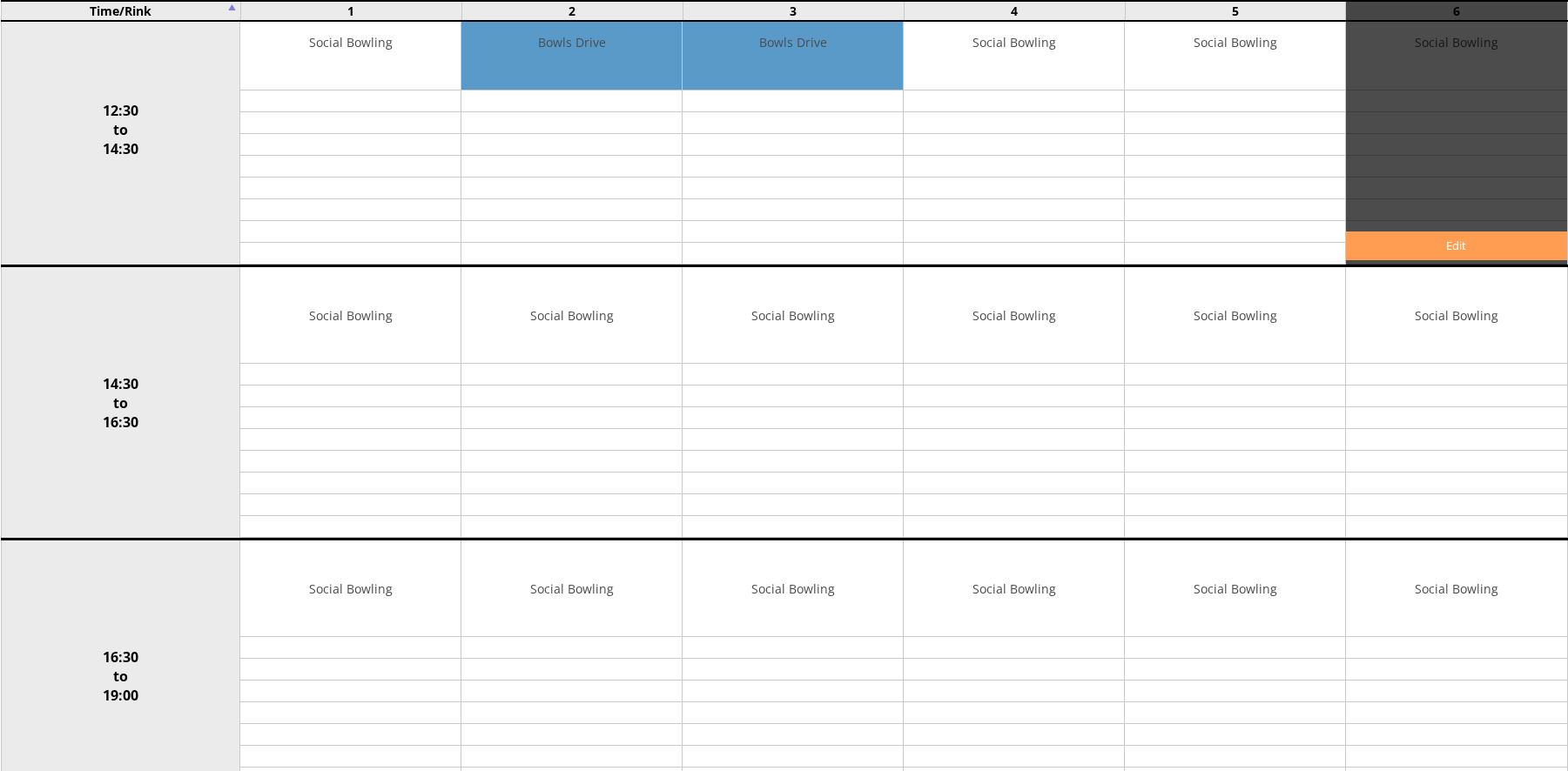
click at [1419, 242] on link "Edit" at bounding box center [1456, 245] width 221 height 29
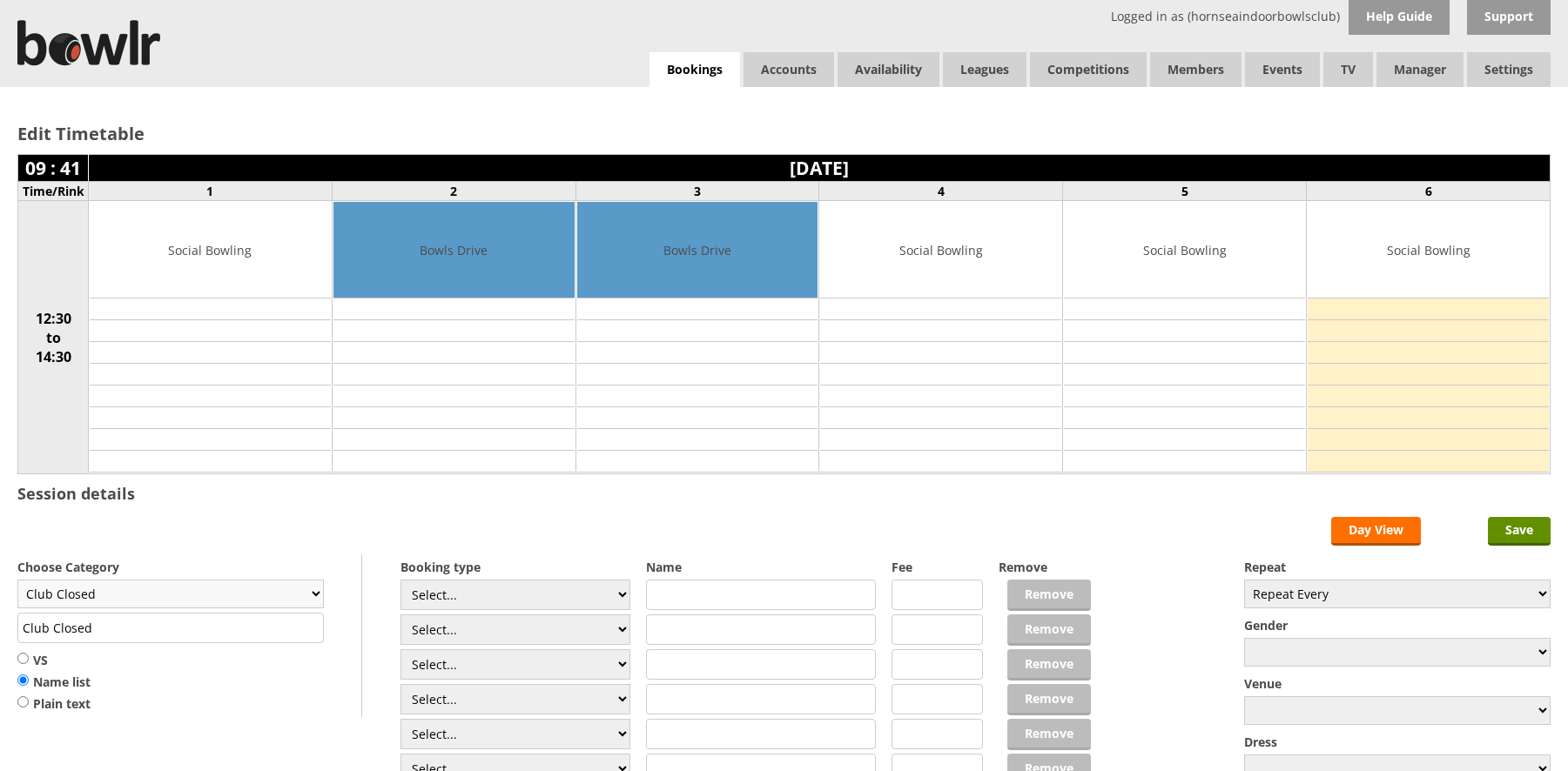
click at [106, 593] on select "Club Closed Singles League Triples League Pairs League Friendly Social Bowling …" at bounding box center [171, 593] width 307 height 29
select select "134"
click at [18, 579] on select "Club Closed Singles League Triples League Pairs League Friendly Social Bowling …" at bounding box center [171, 593] width 307 height 29
type input "Short Mat"
click at [1541, 539] on input "Save" at bounding box center [1519, 531] width 62 height 29
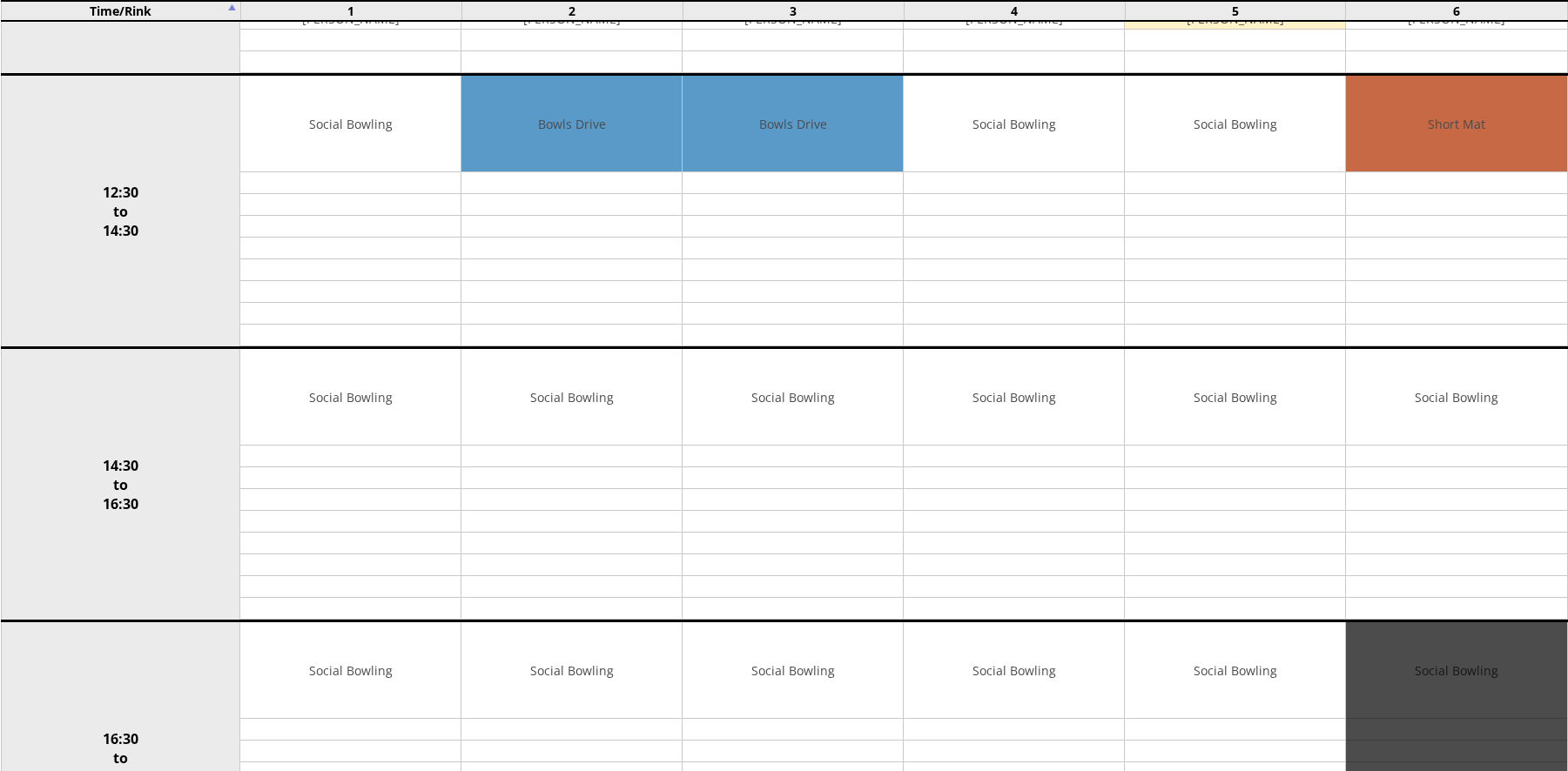
scroll to position [783, 0]
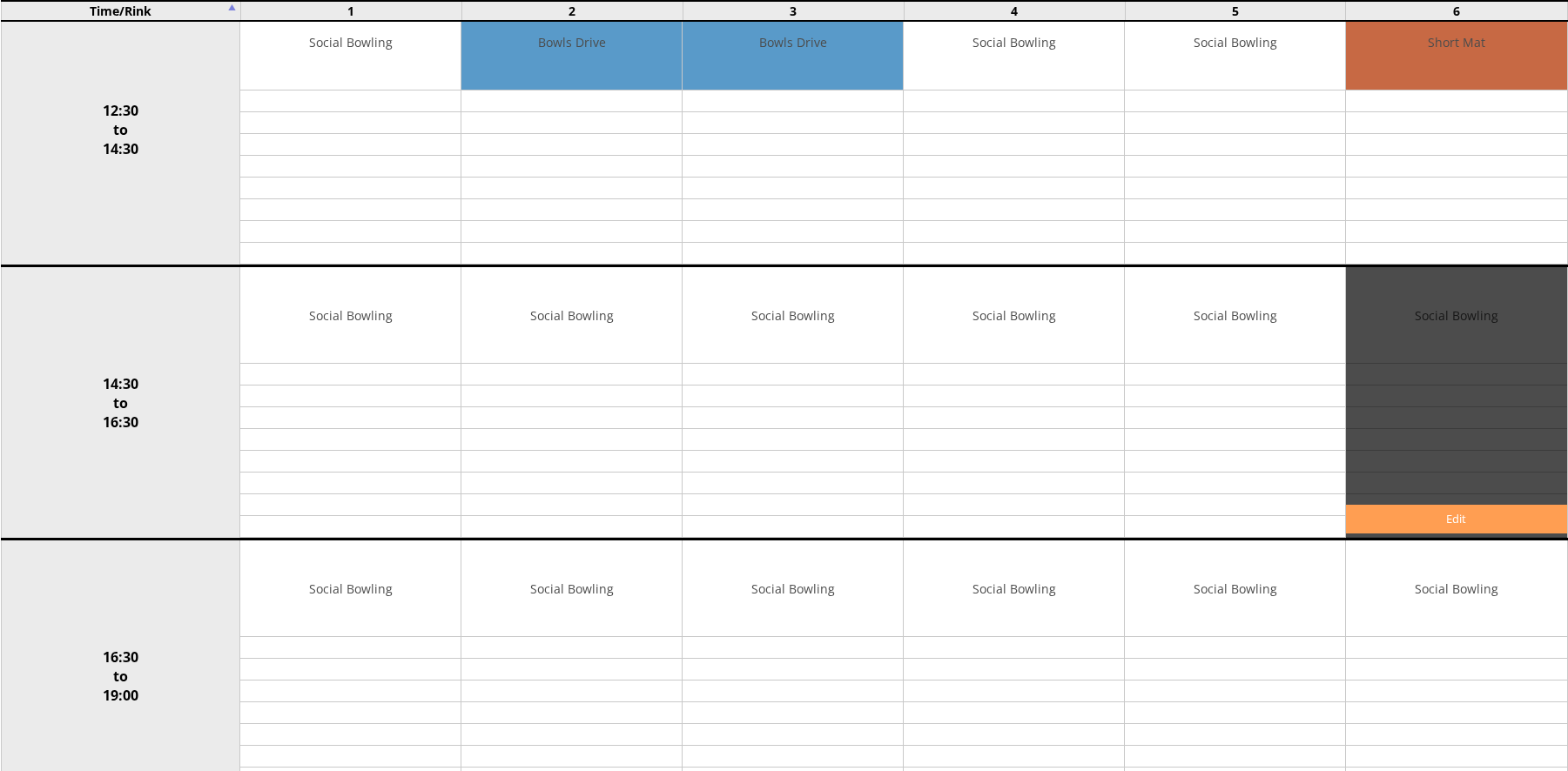
click at [1451, 530] on link "Edit" at bounding box center [1456, 519] width 221 height 29
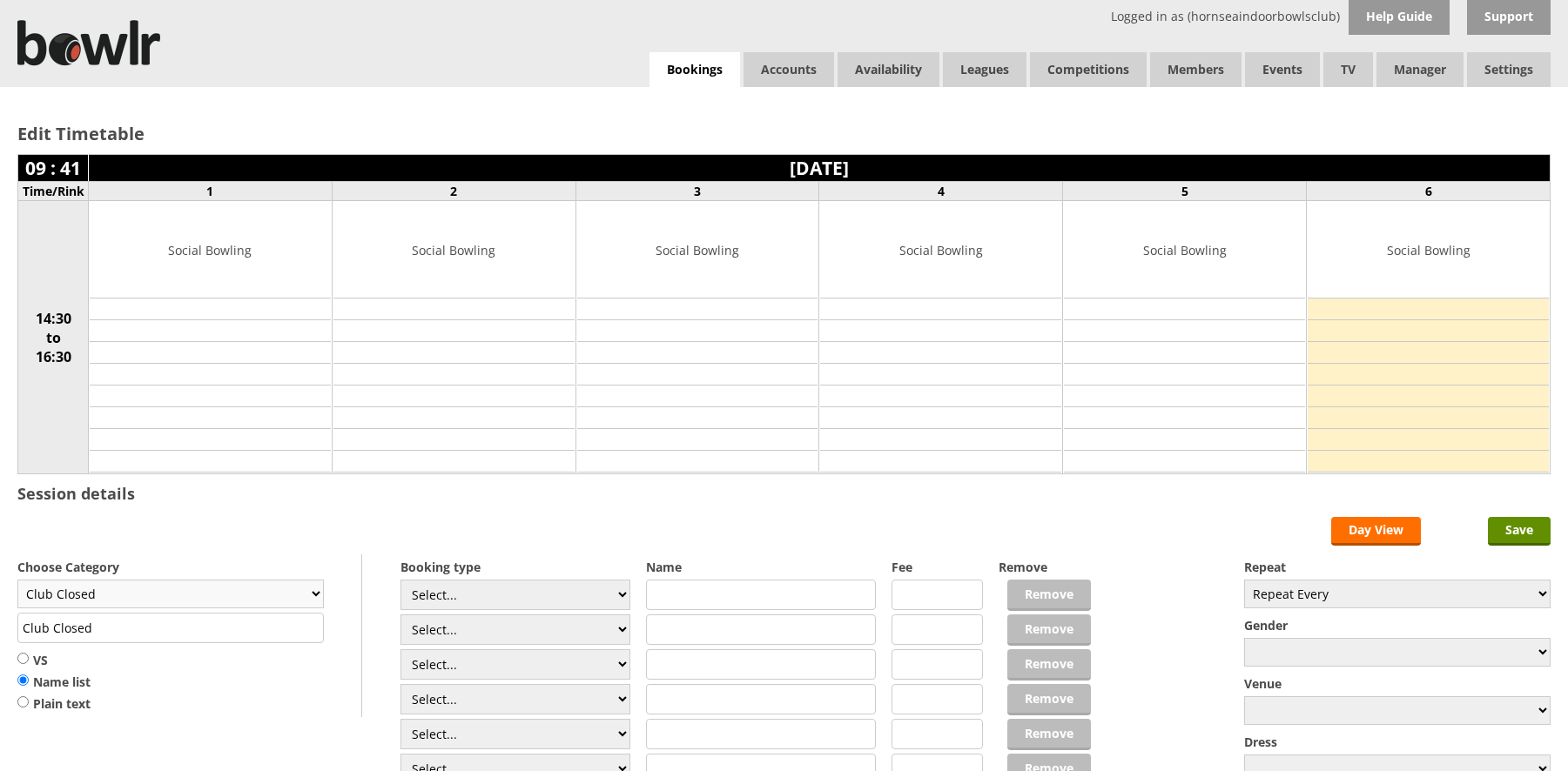
click at [91, 593] on select "Club Closed Singles League Triples League Pairs League Friendly Social Bowling …" at bounding box center [171, 593] width 307 height 29
select select "134"
click at [18, 579] on select "Club Closed Singles League Triples League Pairs League Friendly Social Bowling …" at bounding box center [171, 593] width 307 height 29
type input "Short Mat"
click at [1532, 529] on input "Save" at bounding box center [1519, 531] width 62 height 29
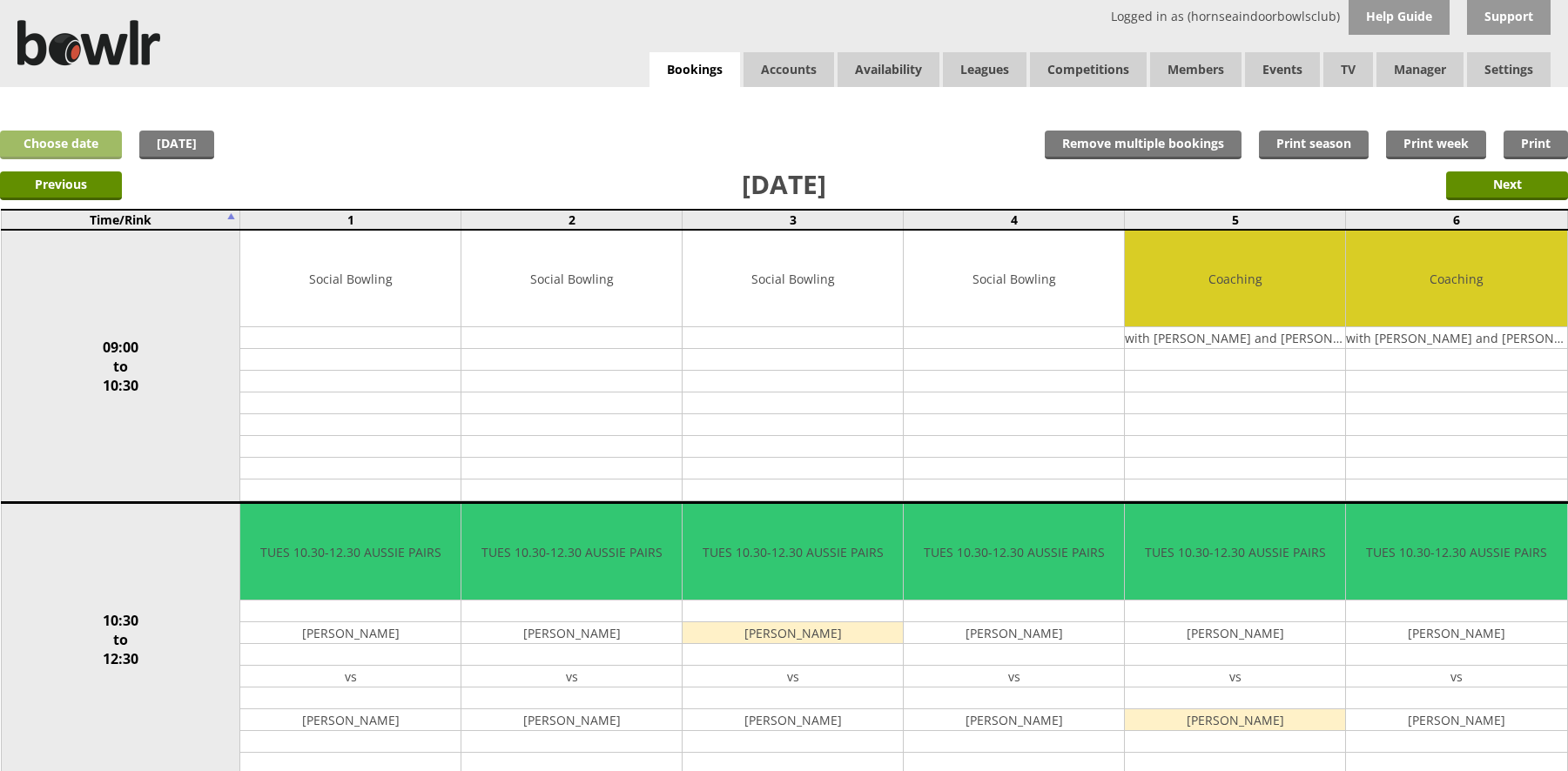
click at [77, 141] on link "Choose date" at bounding box center [61, 145] width 122 height 29
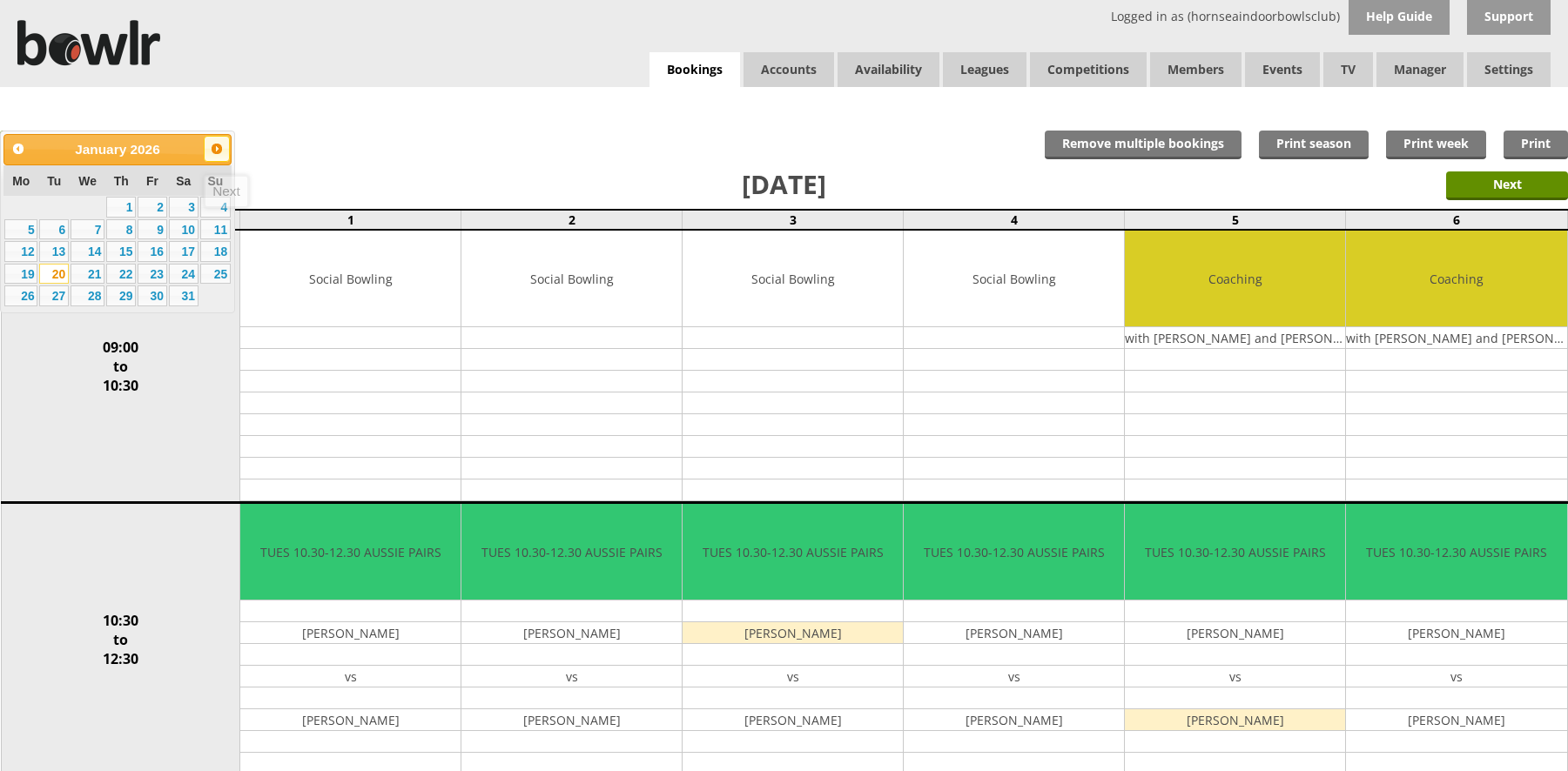
click at [223, 142] on span "Next" at bounding box center [217, 149] width 14 height 14
click at [59, 274] on link "17" at bounding box center [55, 274] width 30 height 21
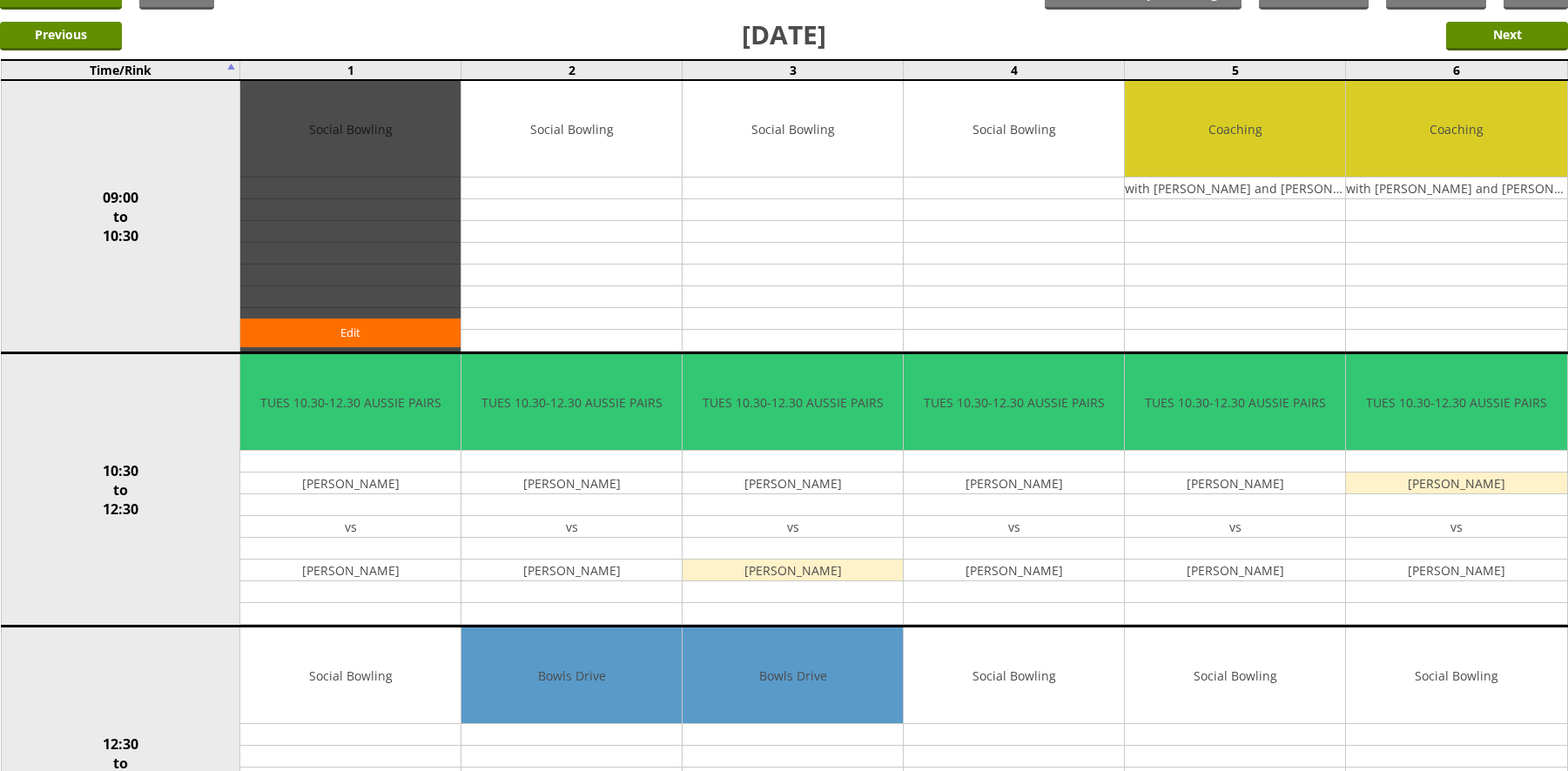
scroll to position [522, 0]
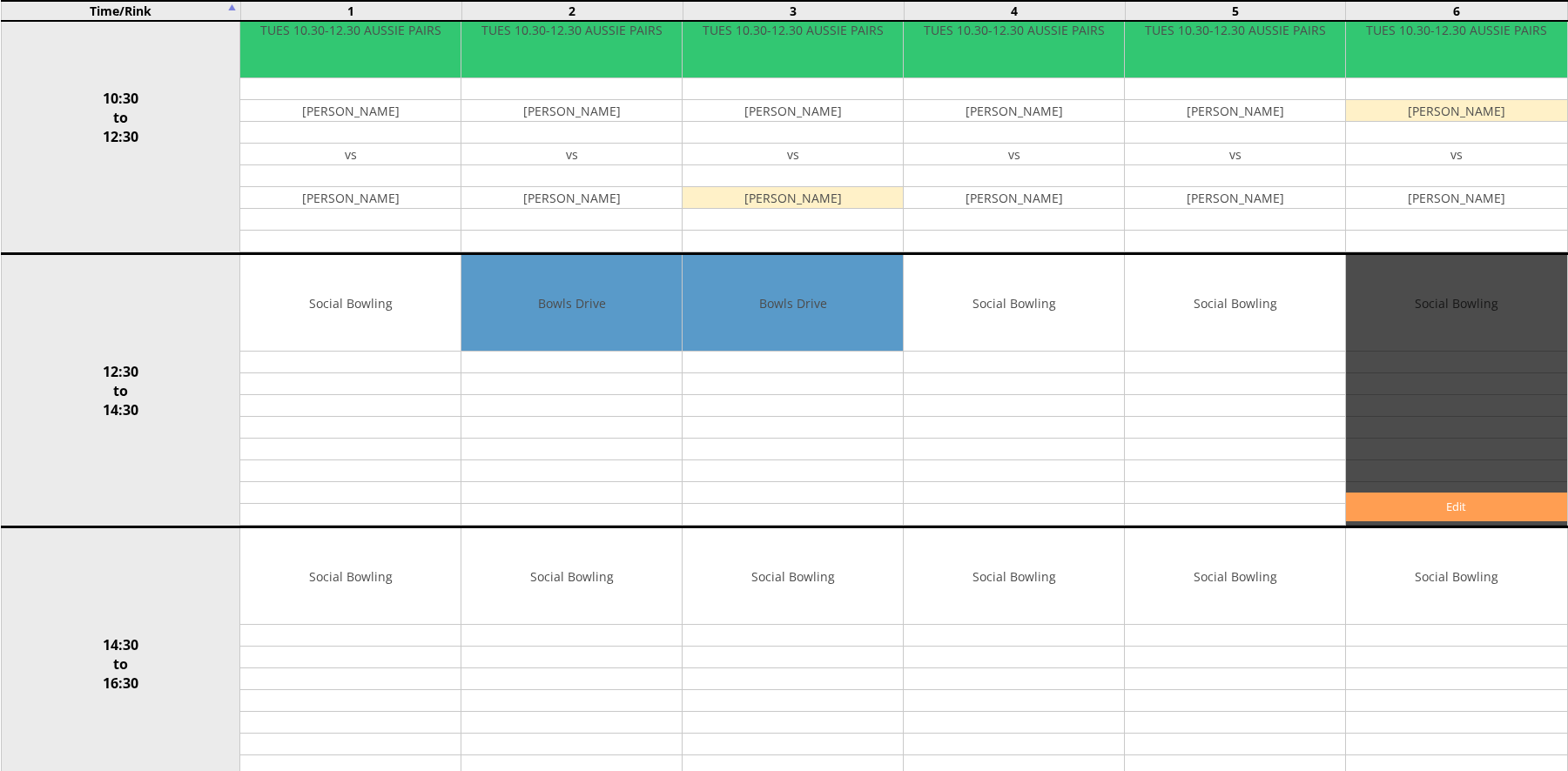
click at [1403, 497] on link "Edit" at bounding box center [1456, 506] width 221 height 29
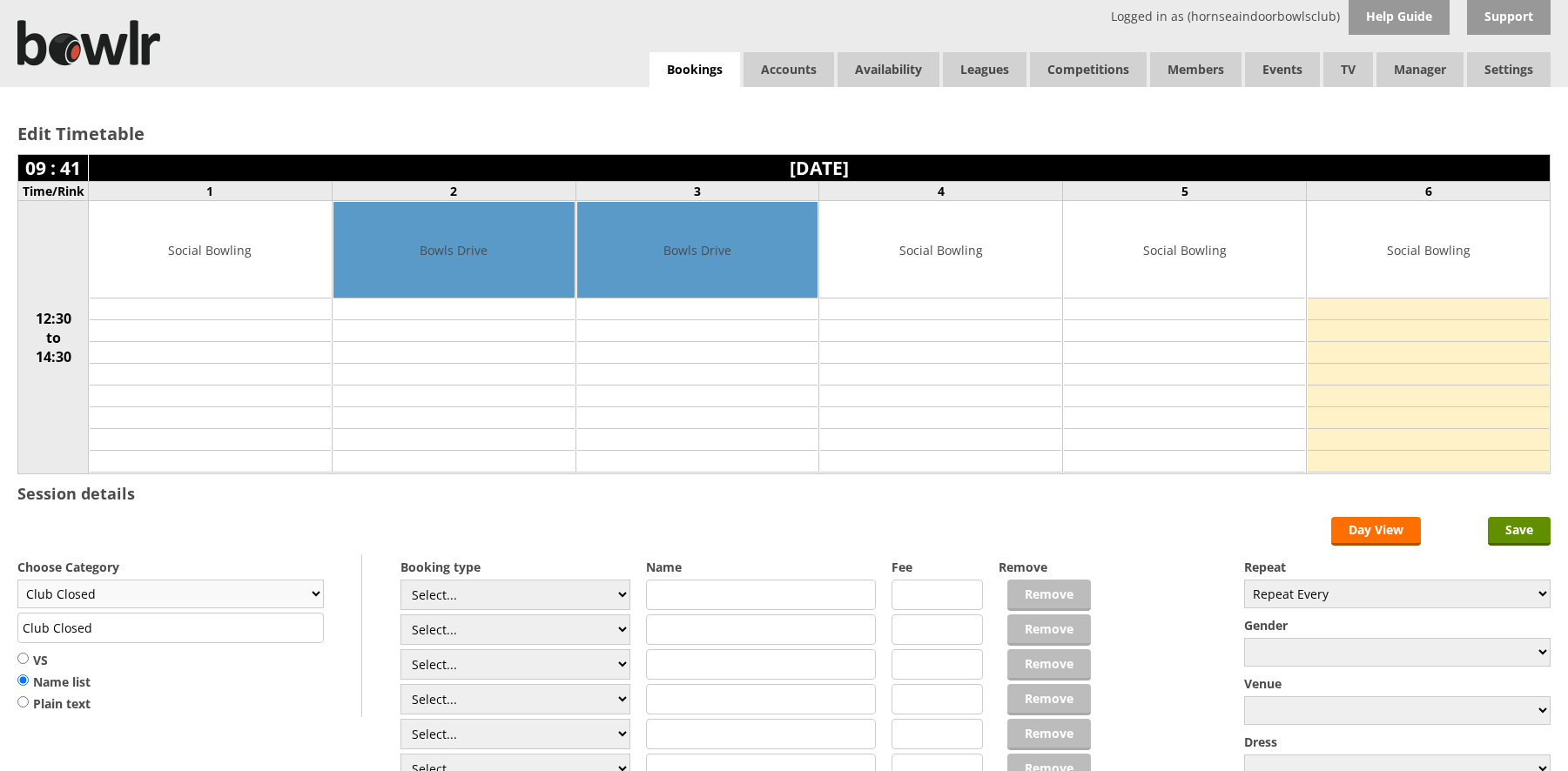
click at [137, 600] on select "Club Closed Singles League Triples League Pairs League Friendly Social Bowling …" at bounding box center [171, 593] width 307 height 29
select select "134"
click at [18, 579] on select "Club Closed Singles League Triples League Pairs League Friendly Social Bowling …" at bounding box center [171, 593] width 307 height 29
type input "Short Mat"
drag, startPoint x: 1477, startPoint y: 520, endPoint x: 1522, endPoint y: 535, distance: 47.4
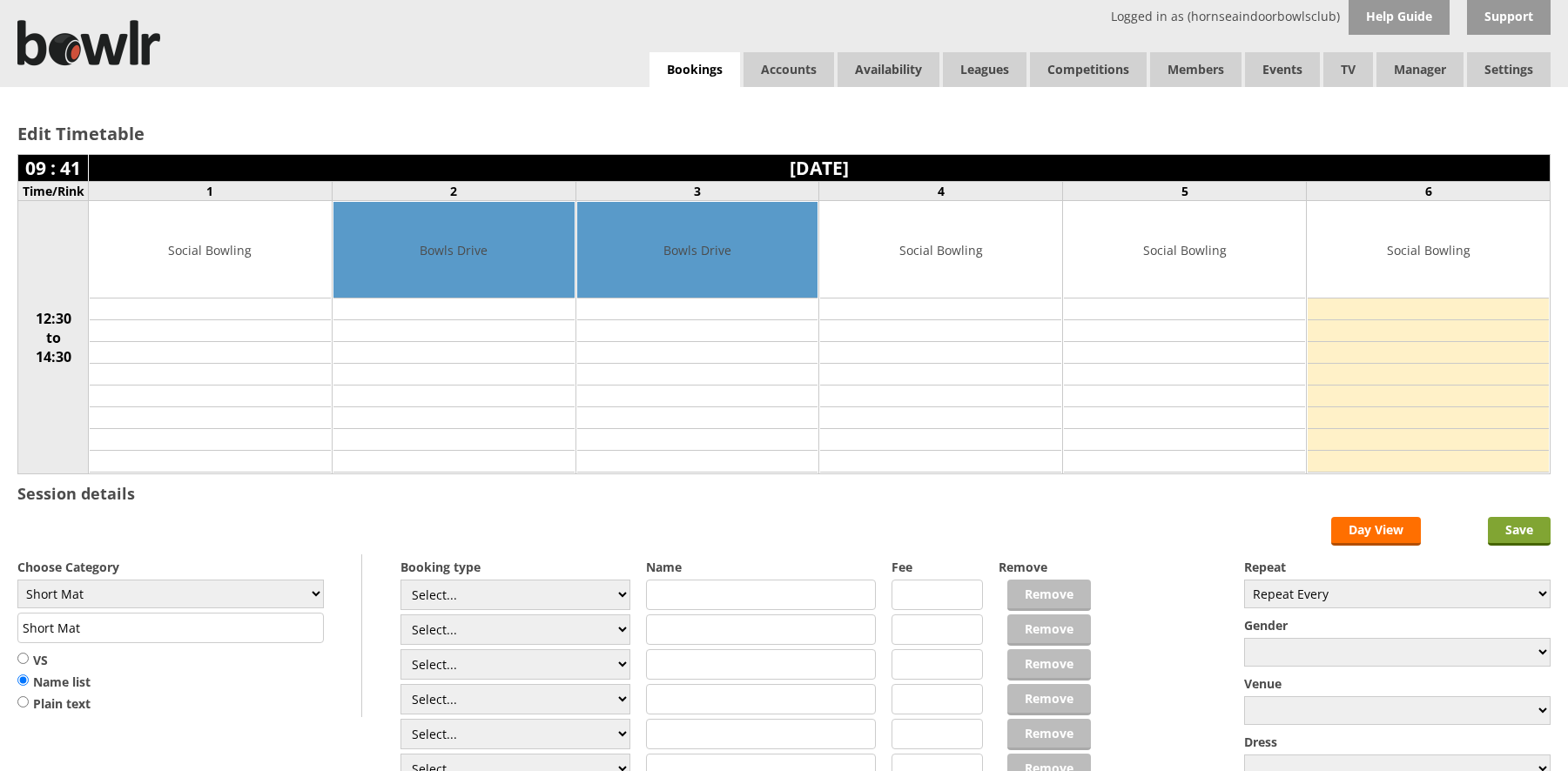
click at [1522, 535] on form "Save Day View Choose Category Club Closed Singles League Triples League Pairs L…" at bounding box center [784, 687] width 1534 height 341
click at [1524, 536] on input "Save" at bounding box center [1519, 531] width 62 height 29
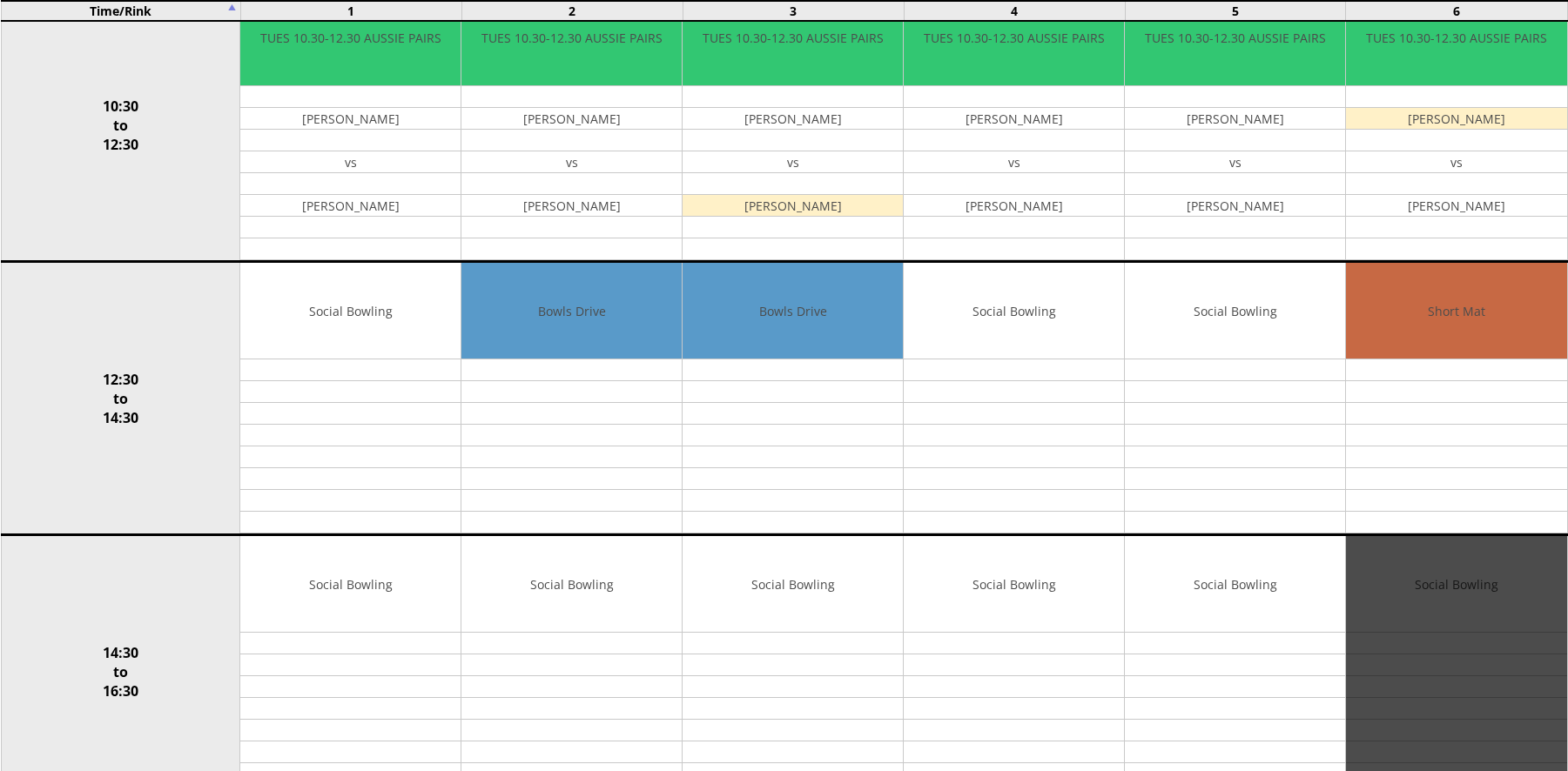
scroll to position [609, 0]
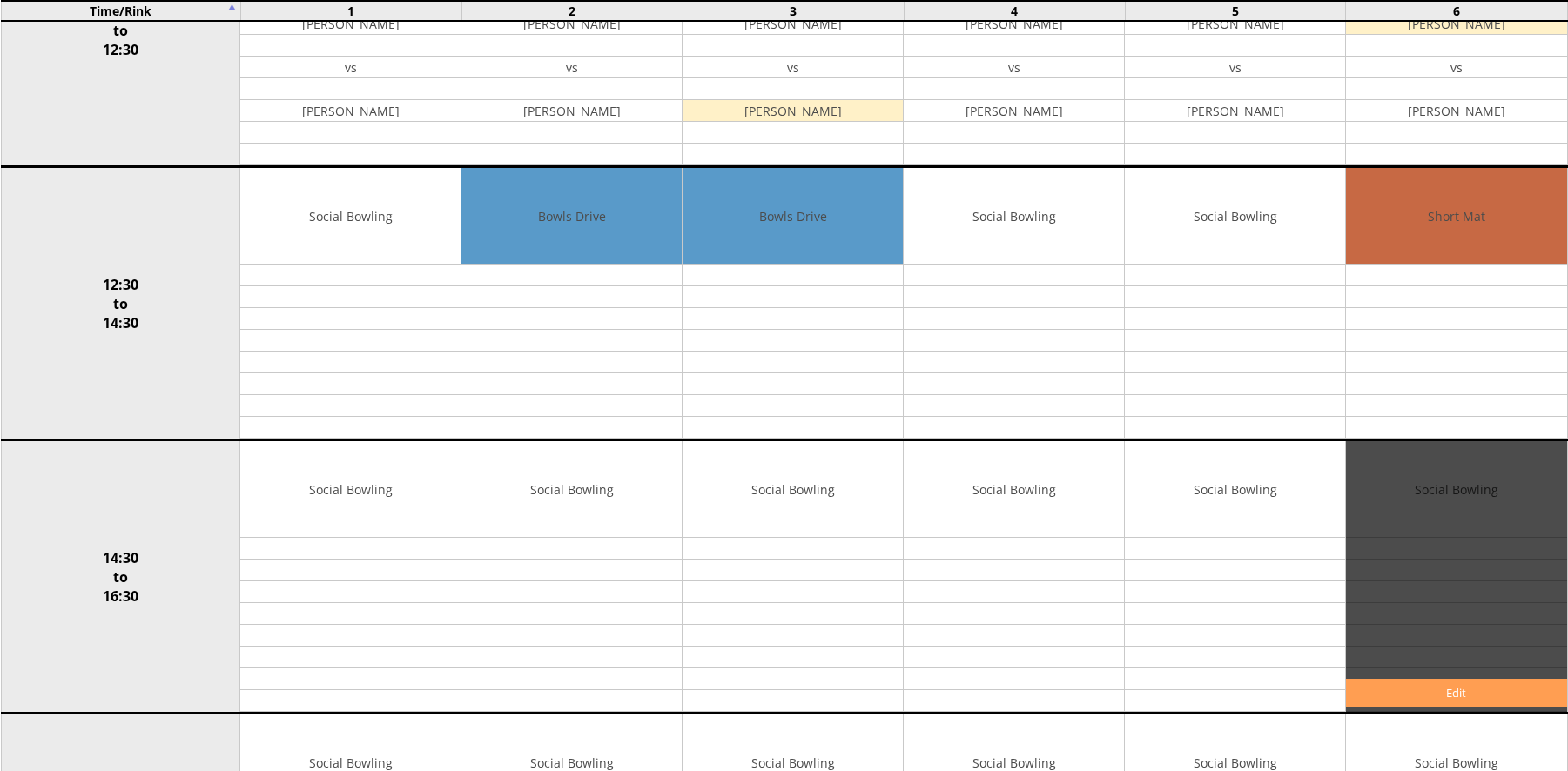
click at [1407, 683] on link "Edit" at bounding box center [1456, 693] width 221 height 29
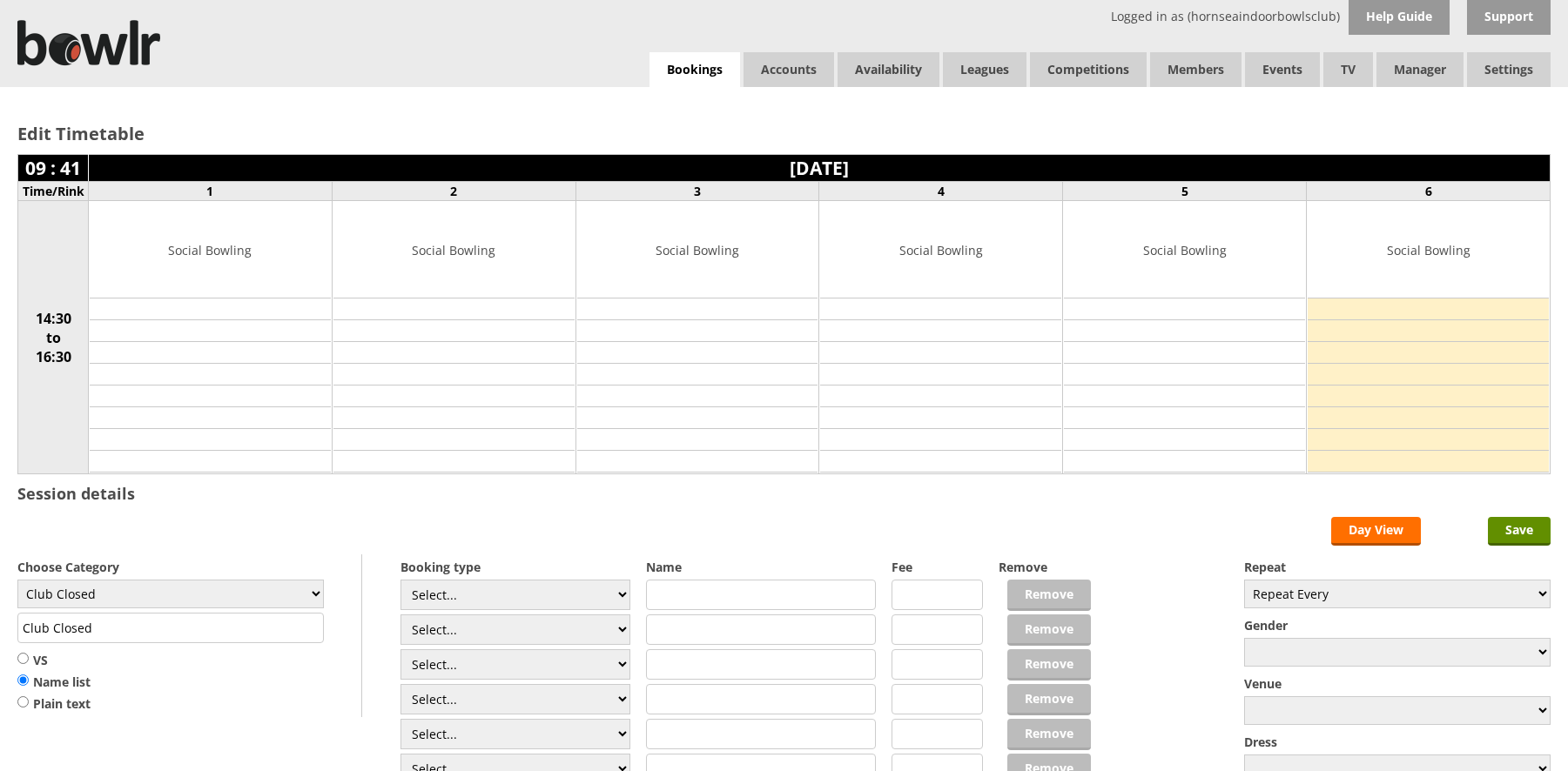
click at [121, 578] on div "Choose Category Club Closed Singles League Triples League Pairs League Friendly…" at bounding box center [190, 636] width 345 height 163
drag, startPoint x: 119, startPoint y: 599, endPoint x: 114, endPoint y: 590, distance: 10.3
click at [119, 599] on select "Club Closed Singles League Triples League Pairs League Friendly Social Bowling …" at bounding box center [171, 593] width 307 height 29
select select "134"
click at [18, 579] on select "Club Closed Singles League Triples League Pairs League Friendly Social Bowling …" at bounding box center [171, 593] width 307 height 29
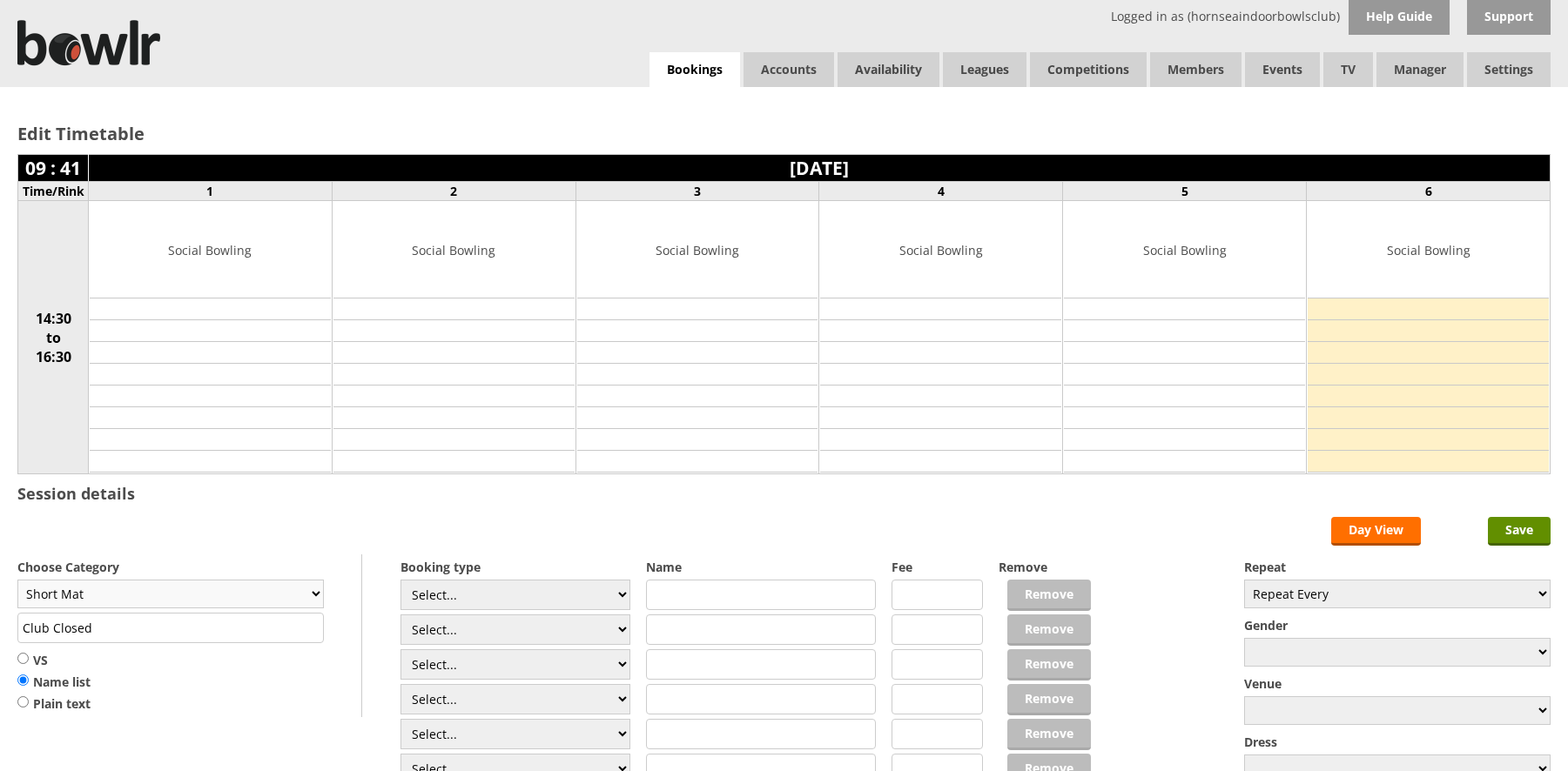
type input "Short Mat"
click at [1521, 522] on input "Save" at bounding box center [1519, 531] width 62 height 29
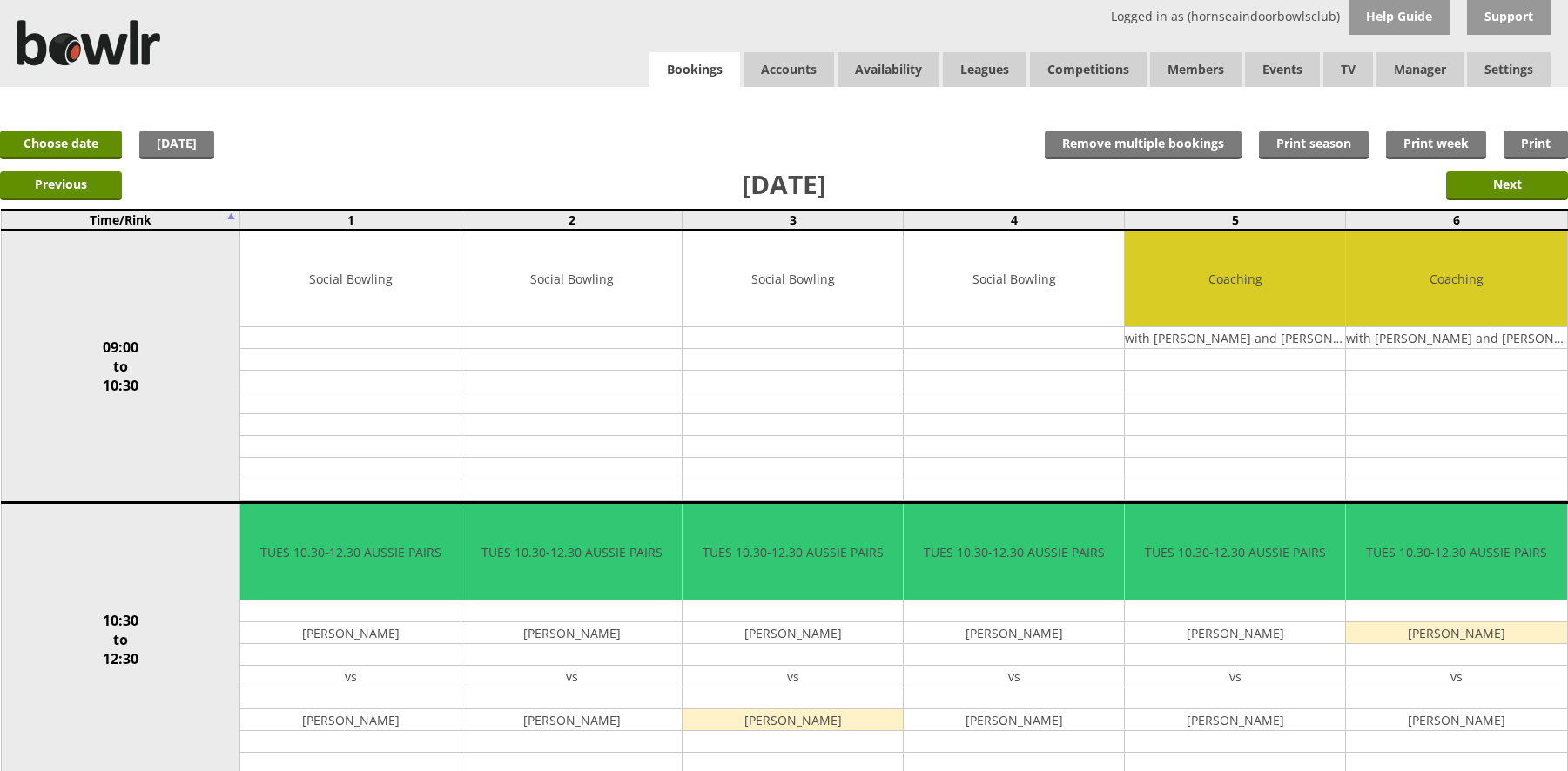
click at [705, 67] on link "Bookings" at bounding box center [695, 69] width 91 height 36
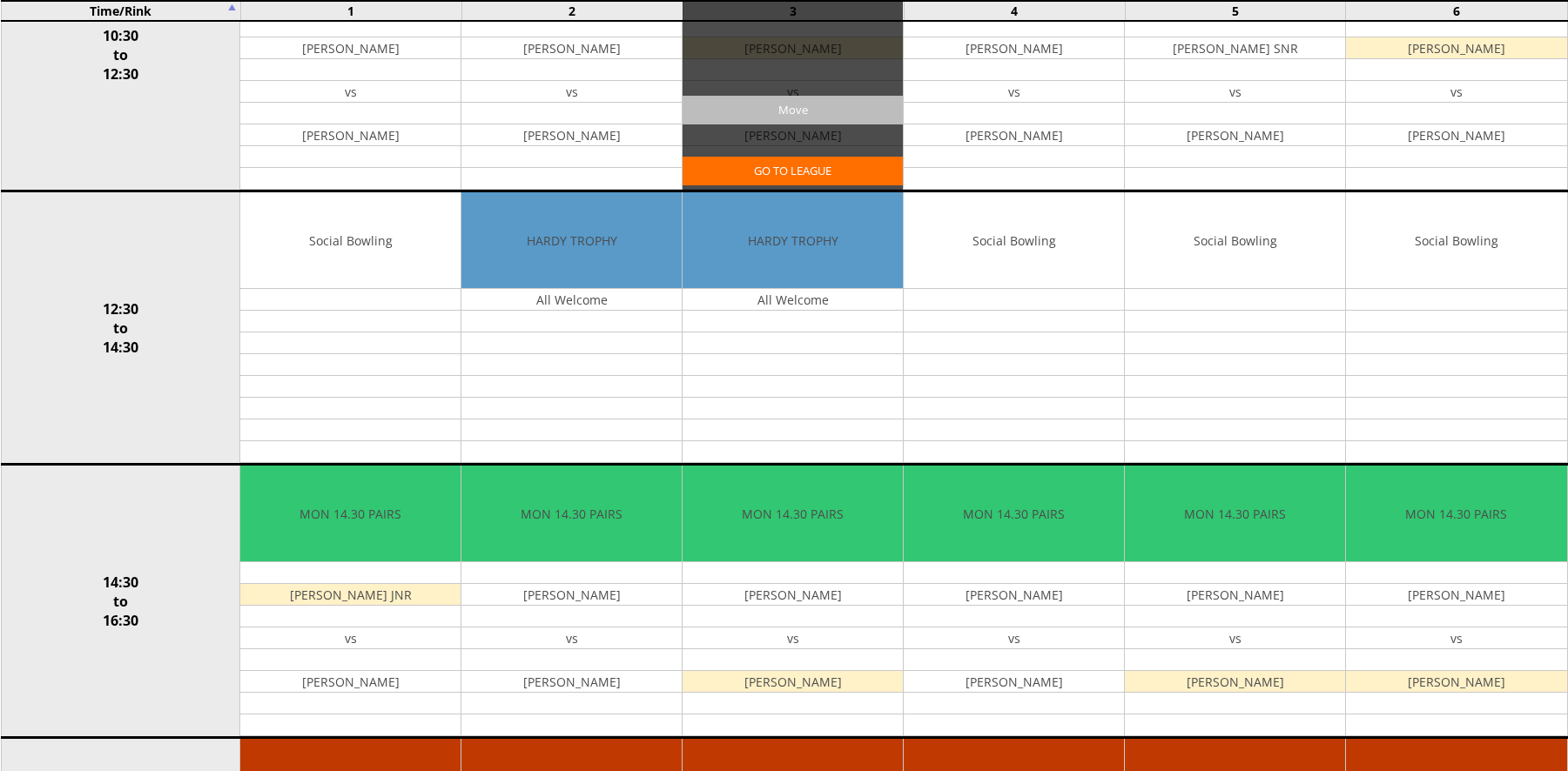
scroll to position [609, 0]
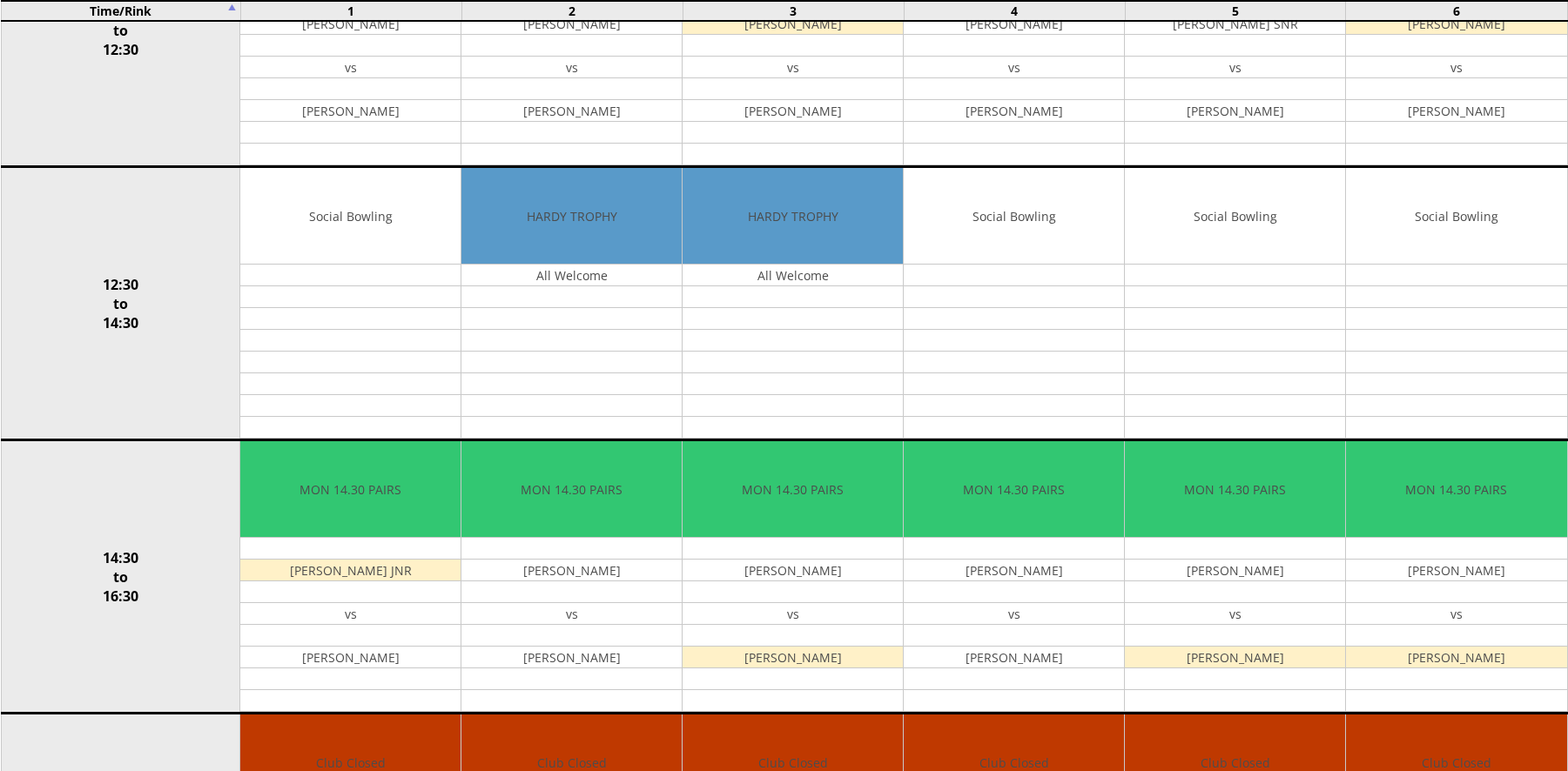
drag, startPoint x: 831, startPoint y: 78, endPoint x: 100, endPoint y: 258, distance: 752.8
click at [100, 258] on td "12:30 to 14:30" at bounding box center [120, 303] width 239 height 273
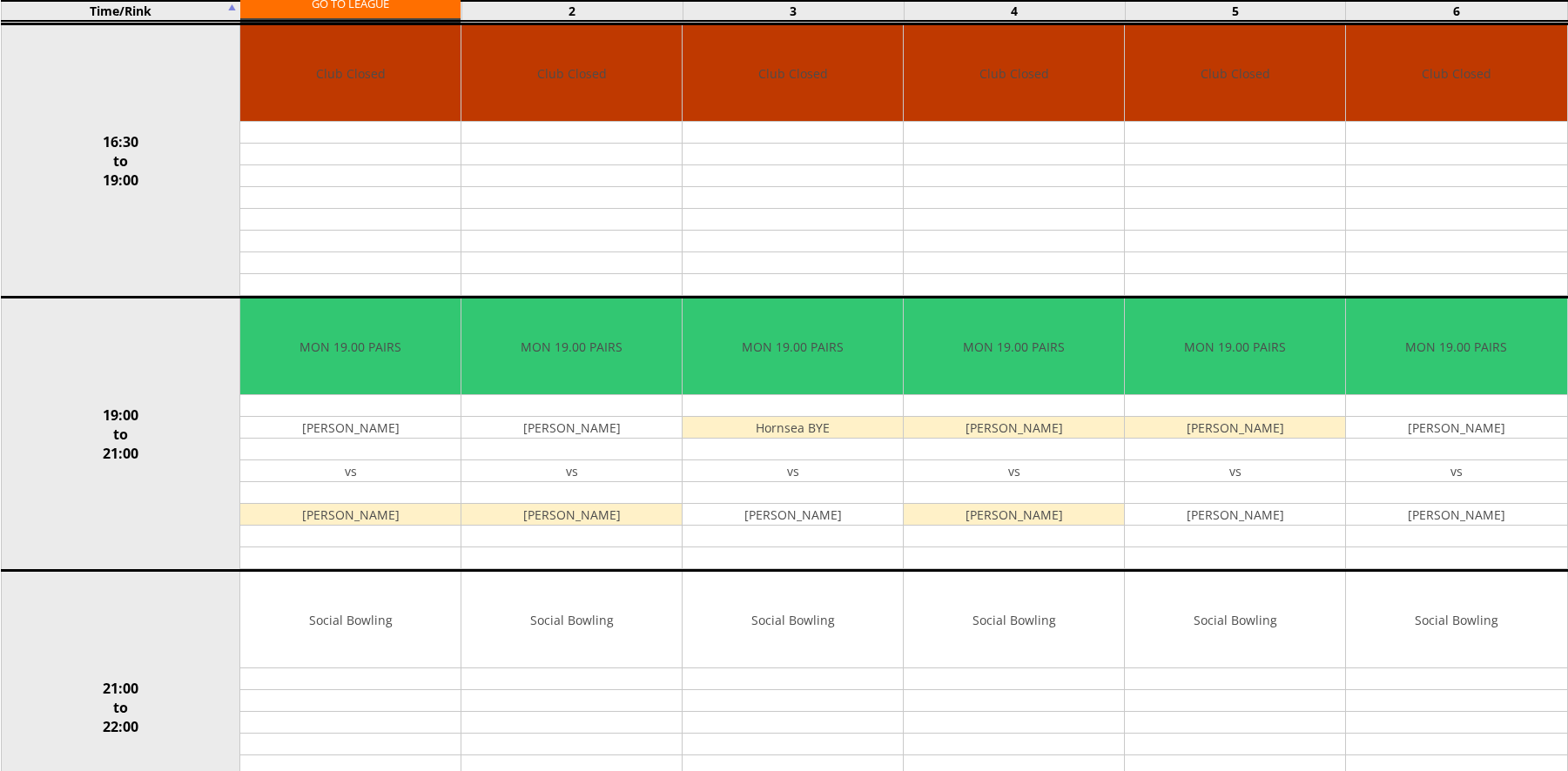
scroll to position [1306, 0]
